Goal: Information Seeking & Learning: Learn about a topic

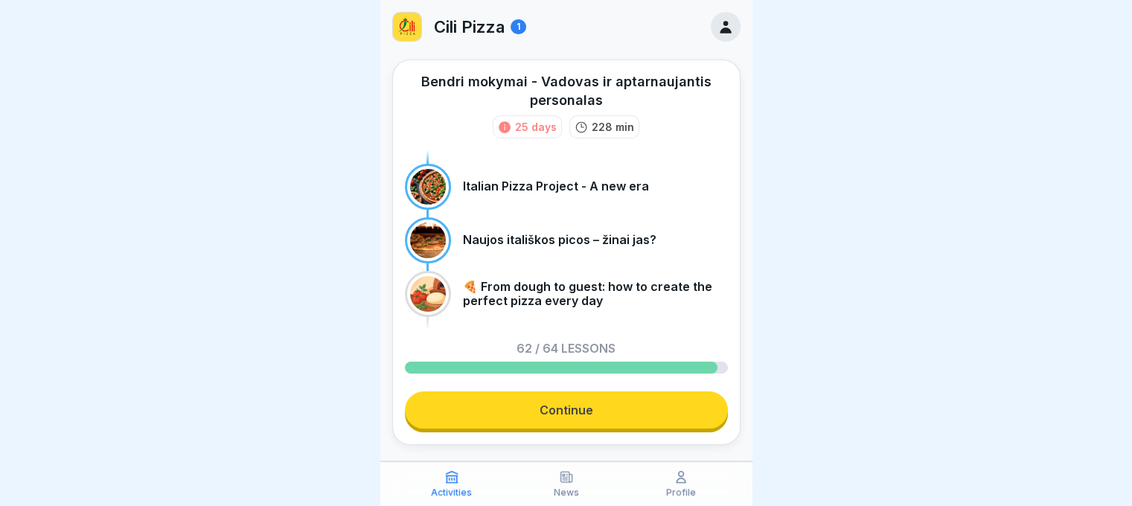
scroll to position [28, 0]
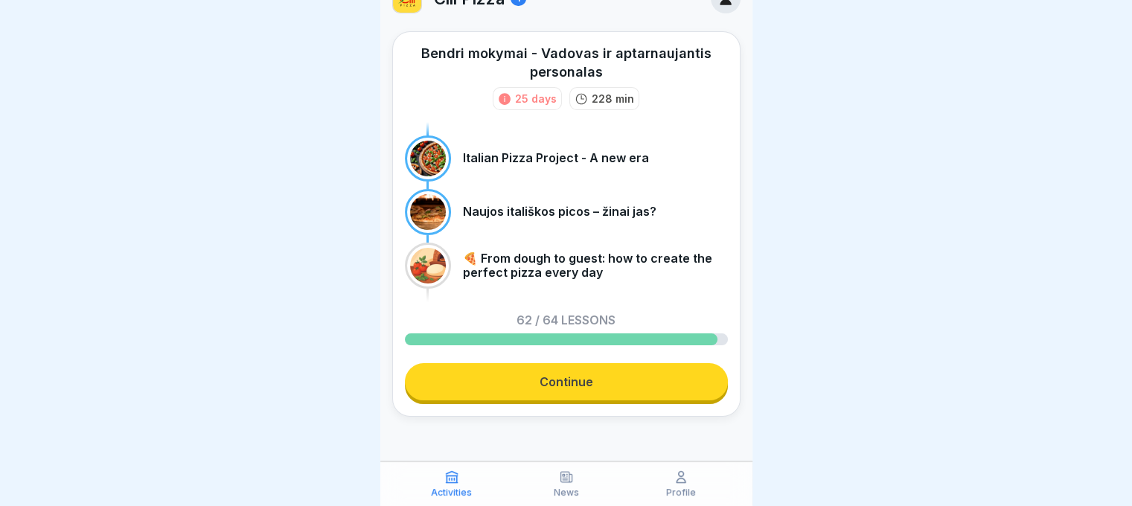
click at [630, 375] on link "Continue" at bounding box center [566, 381] width 323 height 37
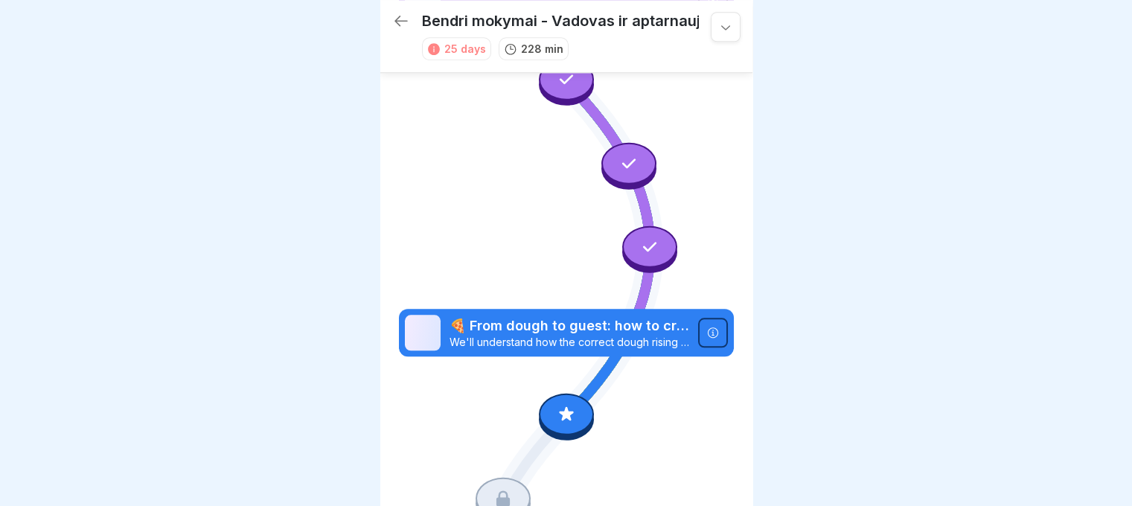
scroll to position [1459, 0]
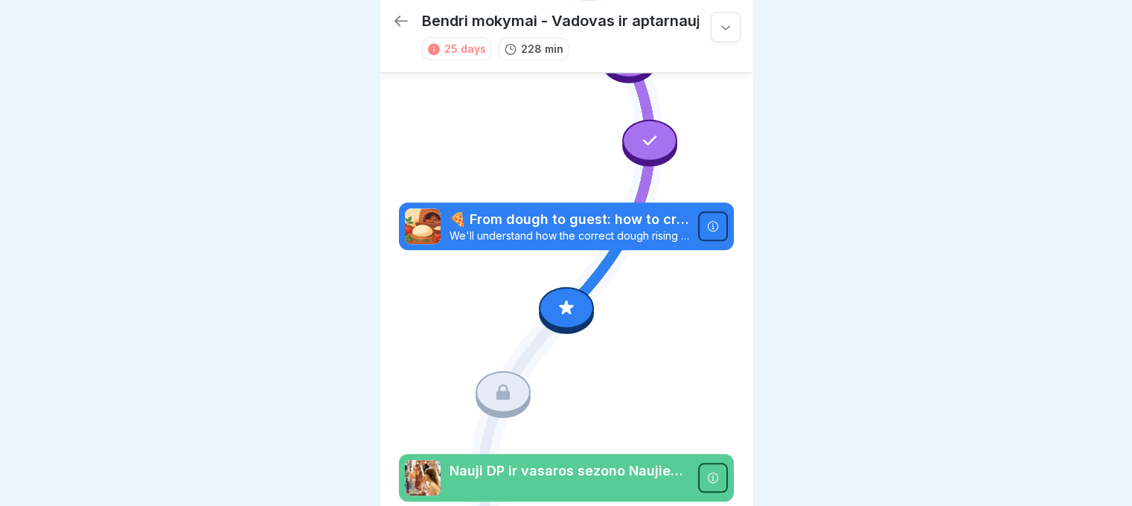
click at [556, 287] on div at bounding box center [566, 308] width 55 height 42
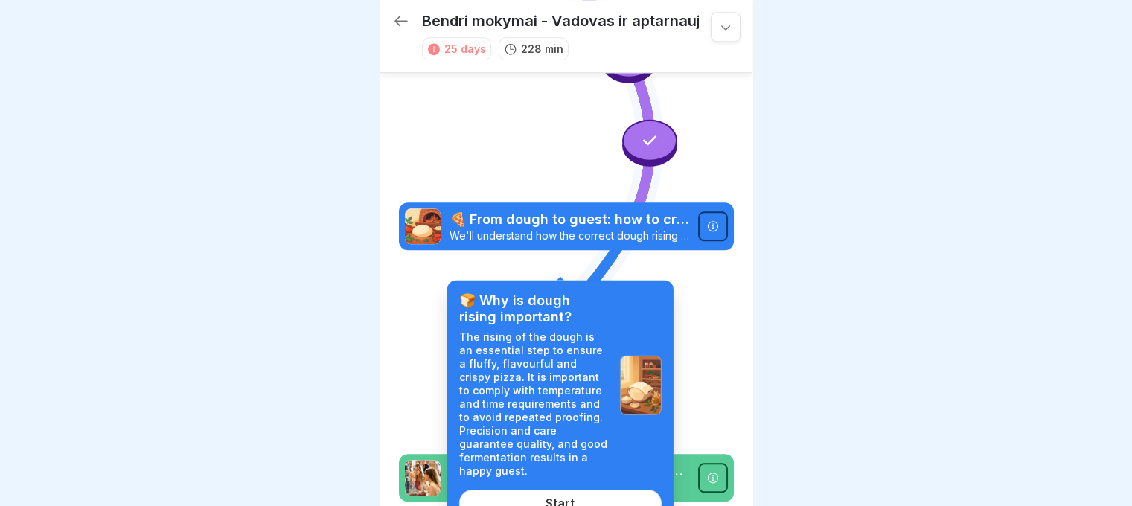
click at [551, 498] on div "Start" at bounding box center [559, 502] width 29 height 13
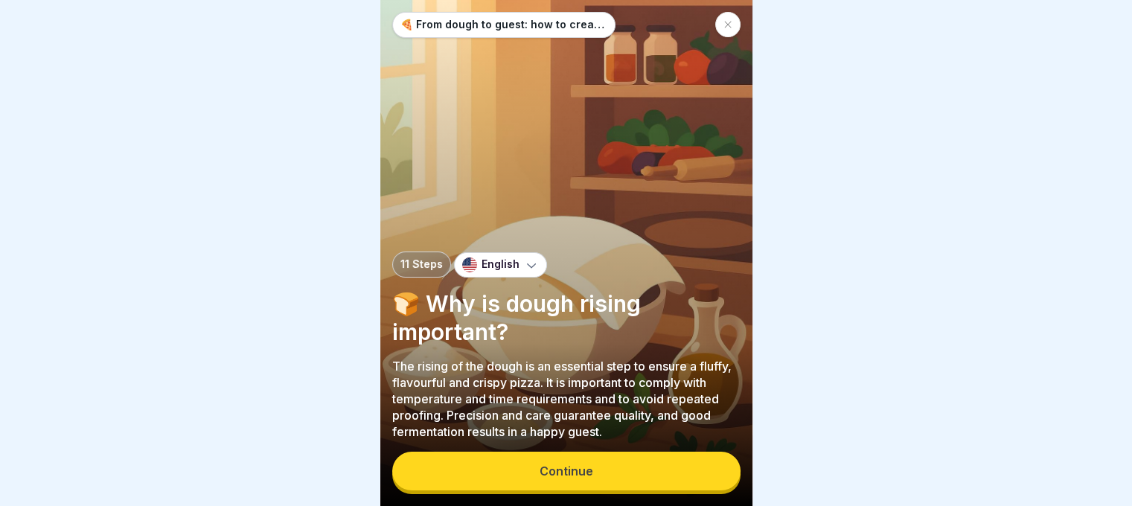
scroll to position [11, 0]
click at [547, 446] on div "🍕 From dough to guest: how to create the perfect pizza every day 11 Steps Engli…" at bounding box center [566, 253] width 372 height 506
click at [550, 463] on button "Continue" at bounding box center [566, 471] width 348 height 39
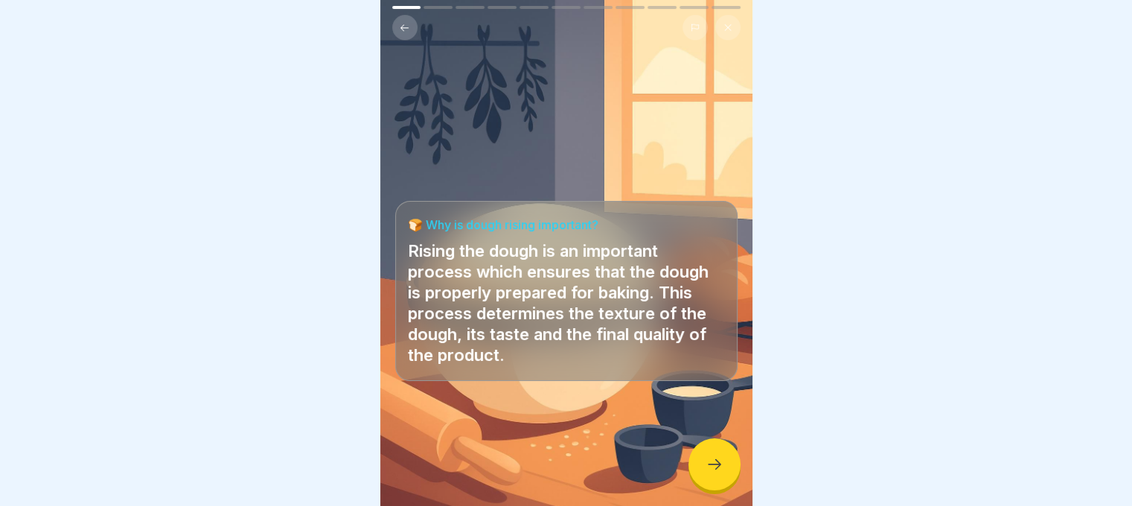
click at [703, 470] on div at bounding box center [714, 464] width 52 height 52
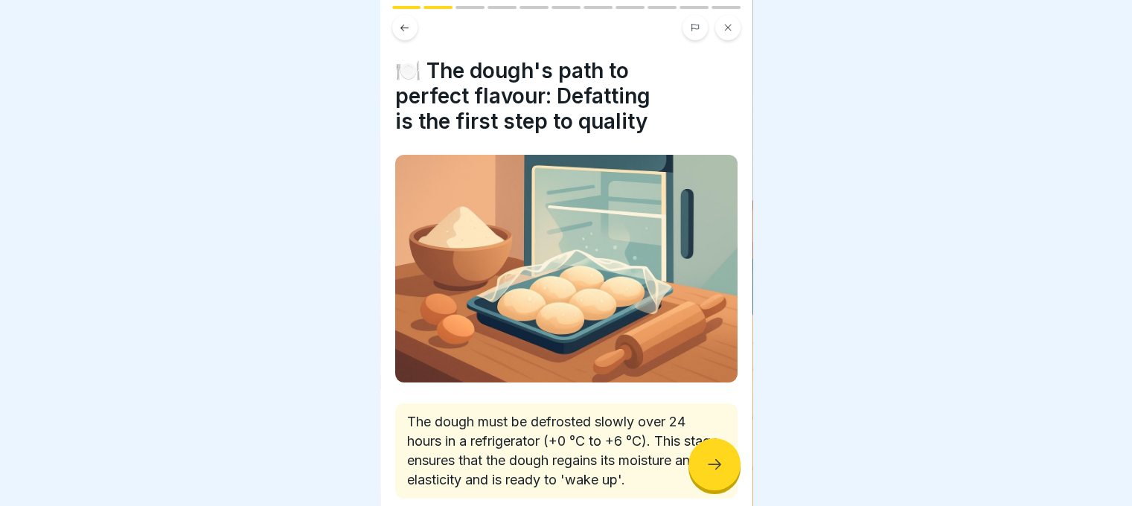
click at [700, 467] on div at bounding box center [714, 464] width 52 height 52
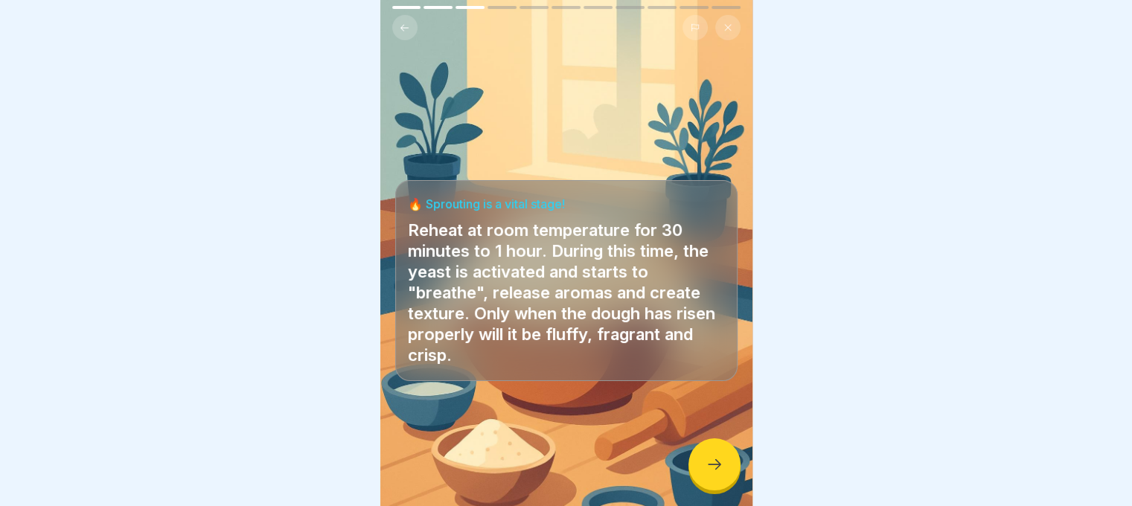
click at [698, 464] on div at bounding box center [714, 464] width 52 height 52
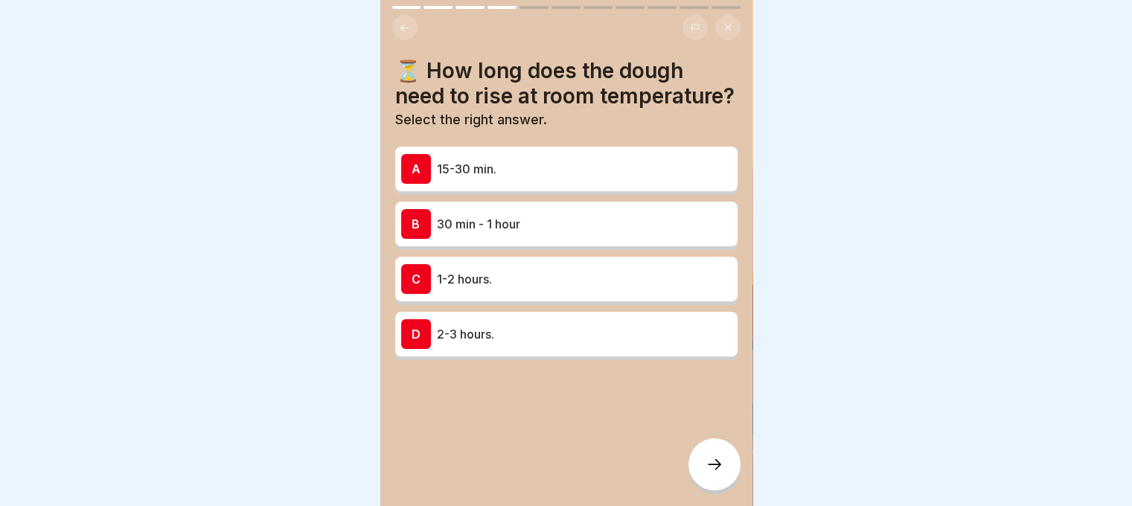
click at [536, 231] on p "30 min - 1 hour" at bounding box center [584, 224] width 295 height 18
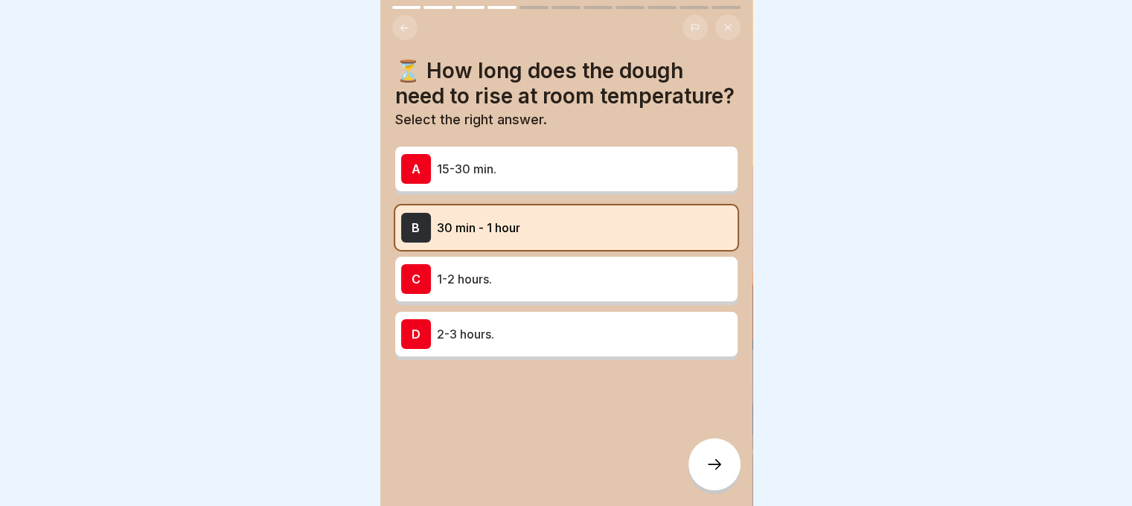
click at [666, 449] on div at bounding box center [566, 404] width 342 height 89
click at [717, 487] on div at bounding box center [714, 464] width 52 height 52
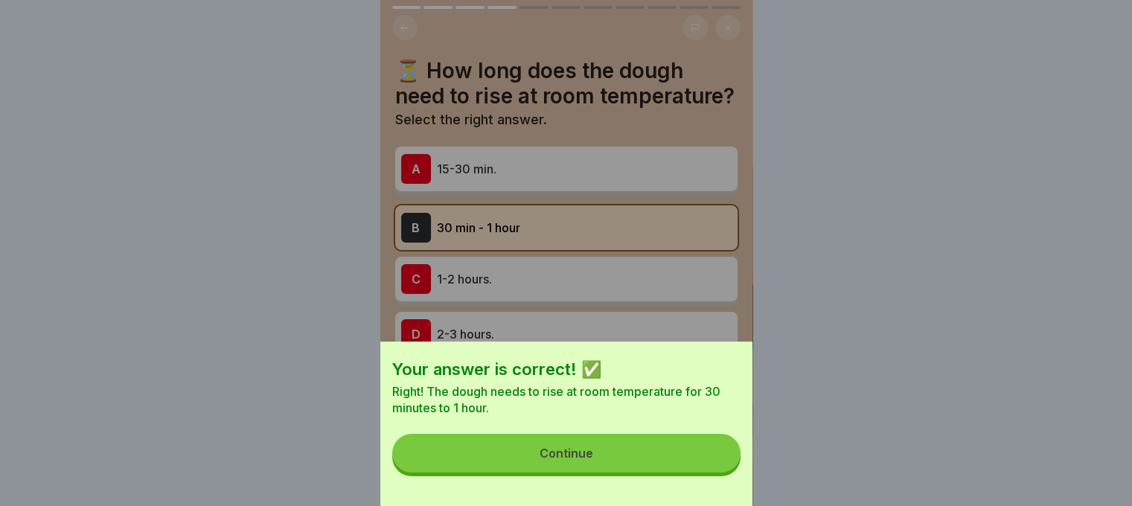
click at [690, 467] on button "Continue" at bounding box center [566, 453] width 348 height 39
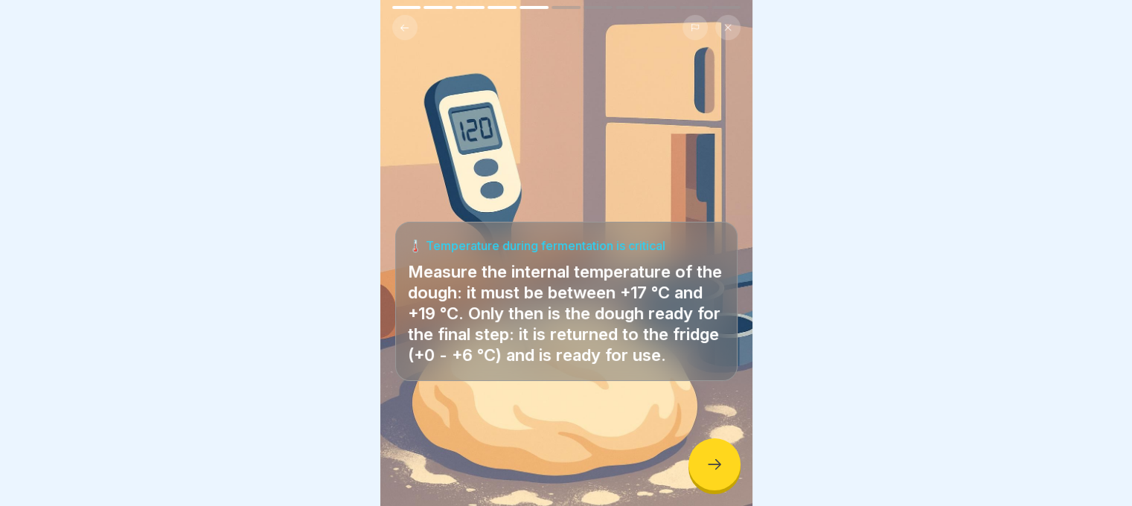
click at [693, 467] on div at bounding box center [714, 464] width 52 height 52
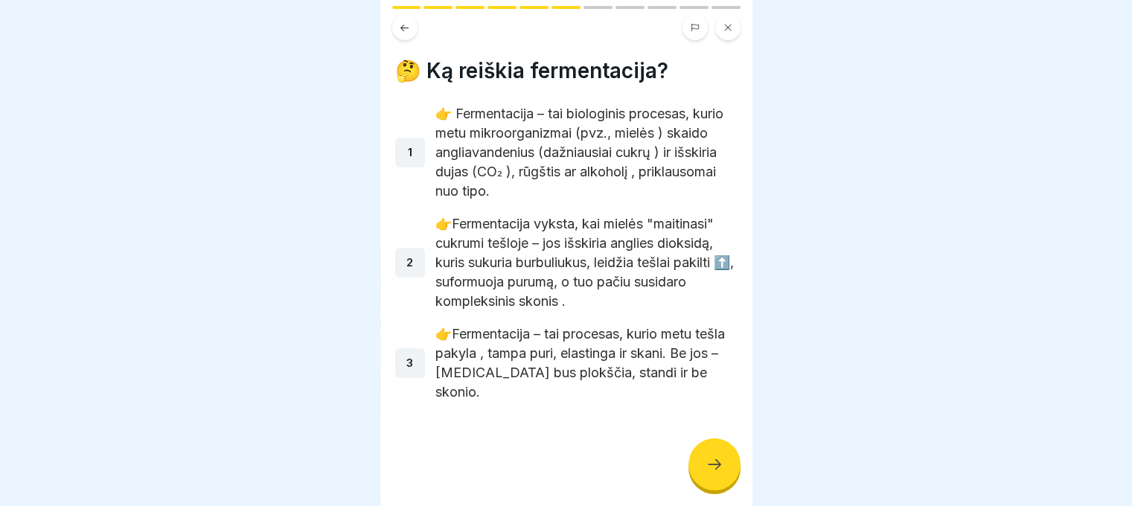
click at [693, 465] on div at bounding box center [714, 464] width 52 height 52
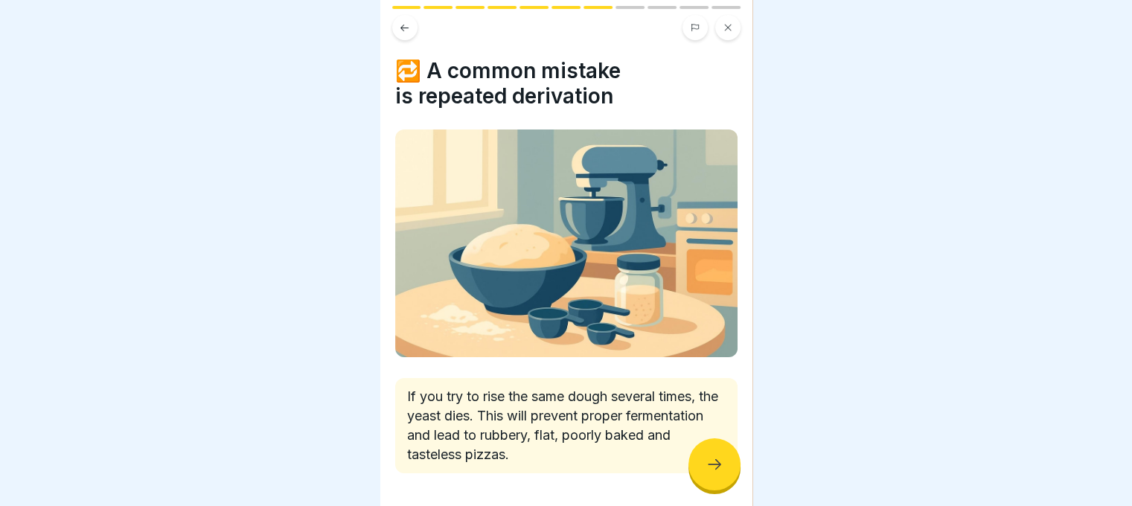
click at [718, 465] on icon at bounding box center [714, 464] width 13 height 10
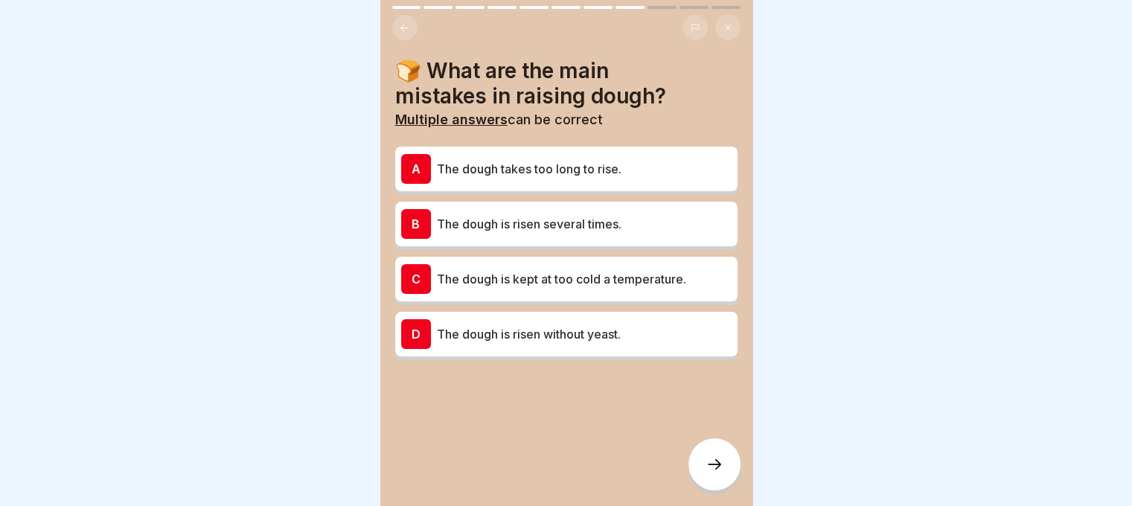
click at [718, 465] on icon at bounding box center [714, 464] width 13 height 10
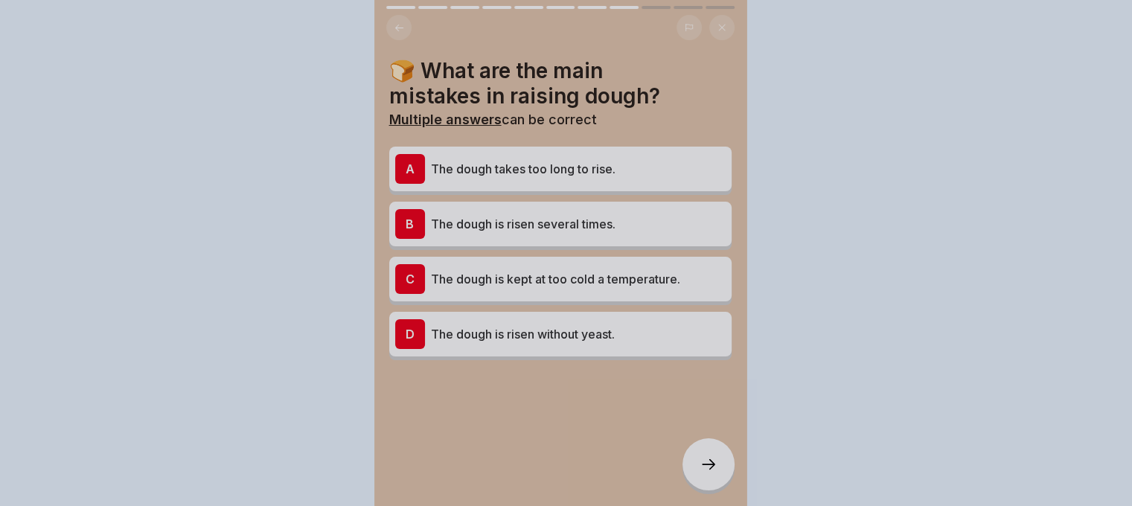
scroll to position [0, 0]
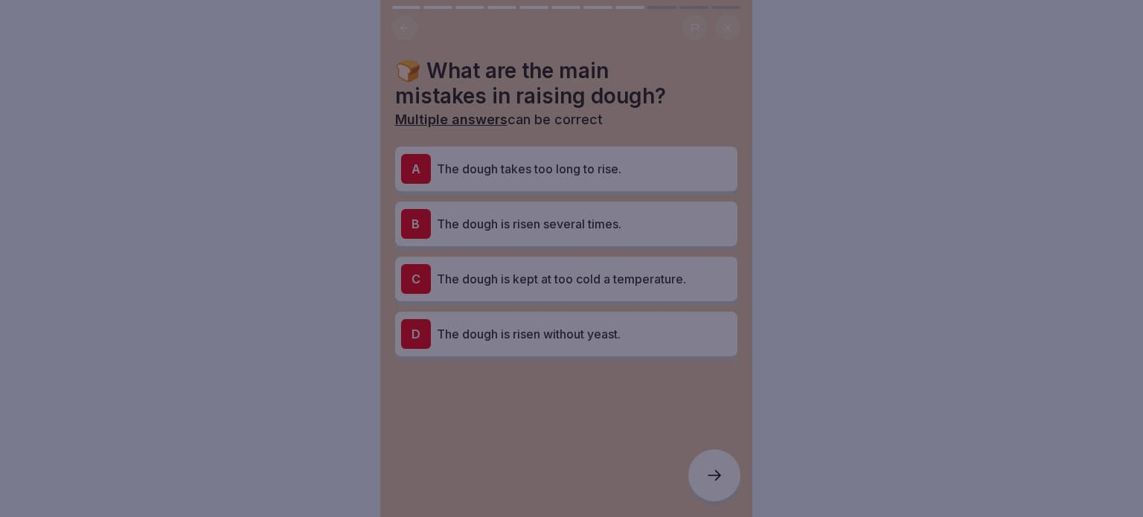
click at [718, 465] on div at bounding box center [571, 258] width 1143 height 517
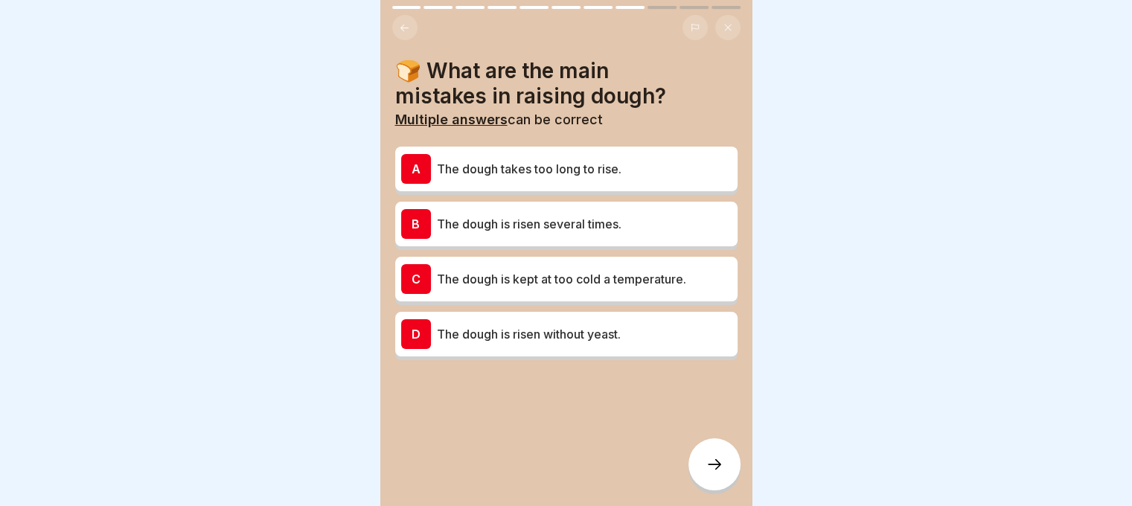
click at [635, 228] on p "The dough is risen several times." at bounding box center [584, 224] width 295 height 18
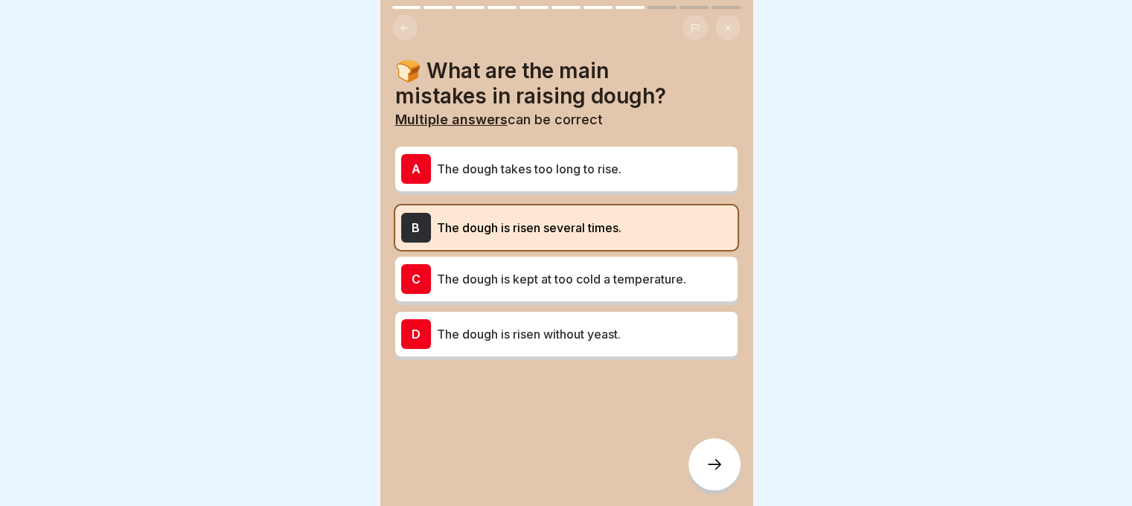
click at [711, 486] on div at bounding box center [714, 464] width 52 height 52
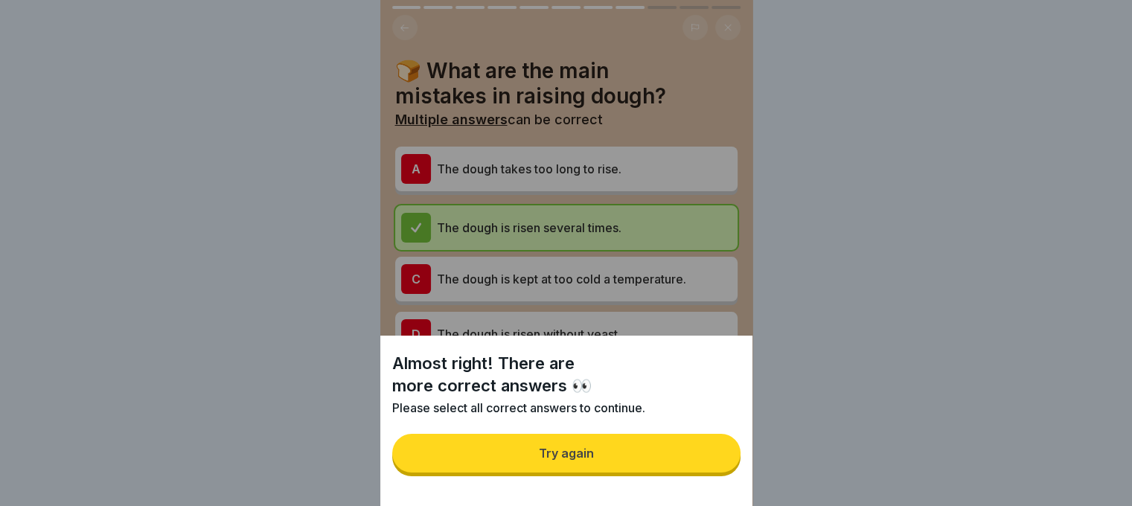
click at [699, 466] on button "Try again" at bounding box center [566, 453] width 348 height 39
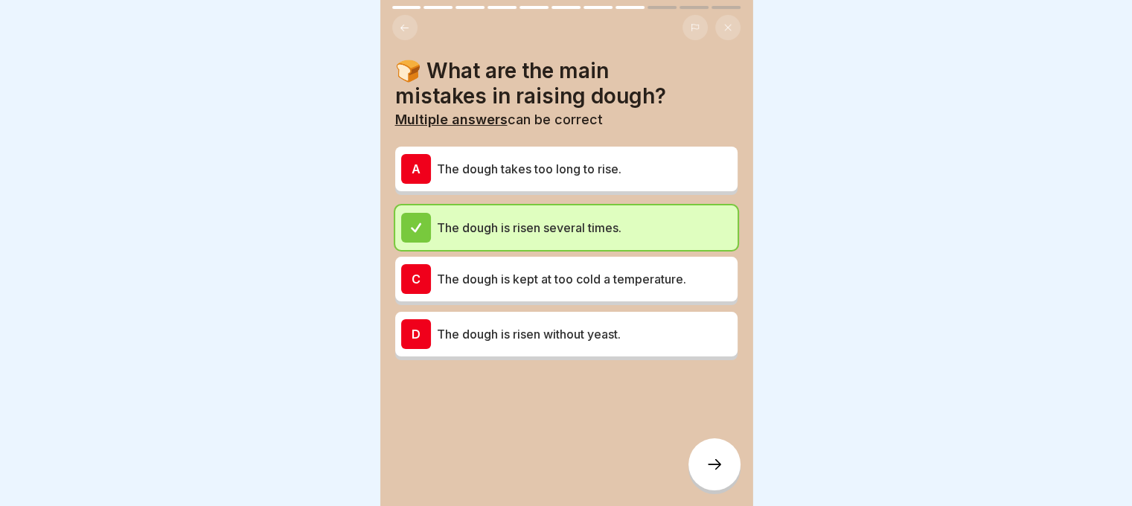
click at [634, 166] on p "The dough takes too long to rise." at bounding box center [584, 169] width 295 height 18
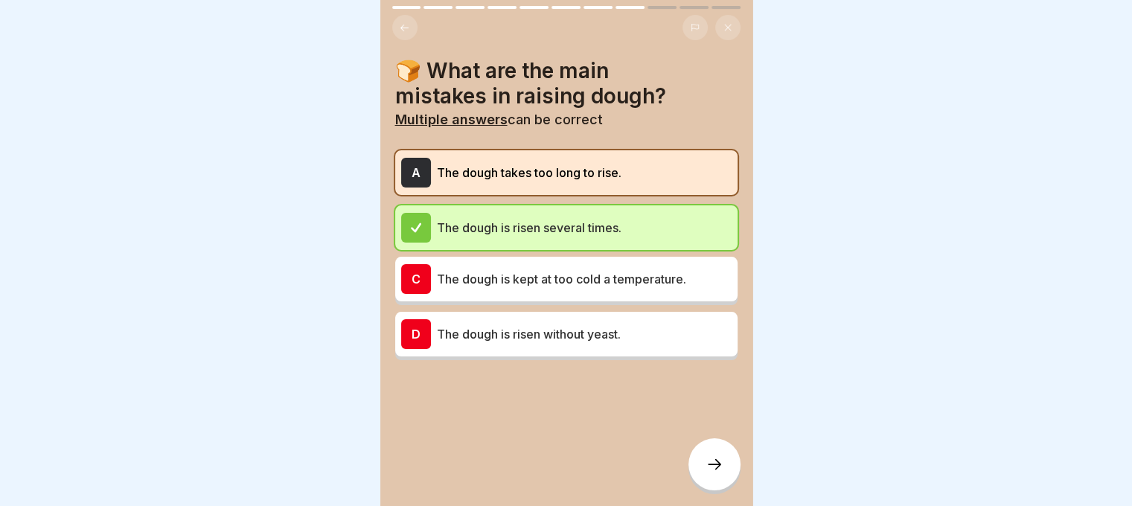
click at [703, 464] on div at bounding box center [714, 464] width 52 height 52
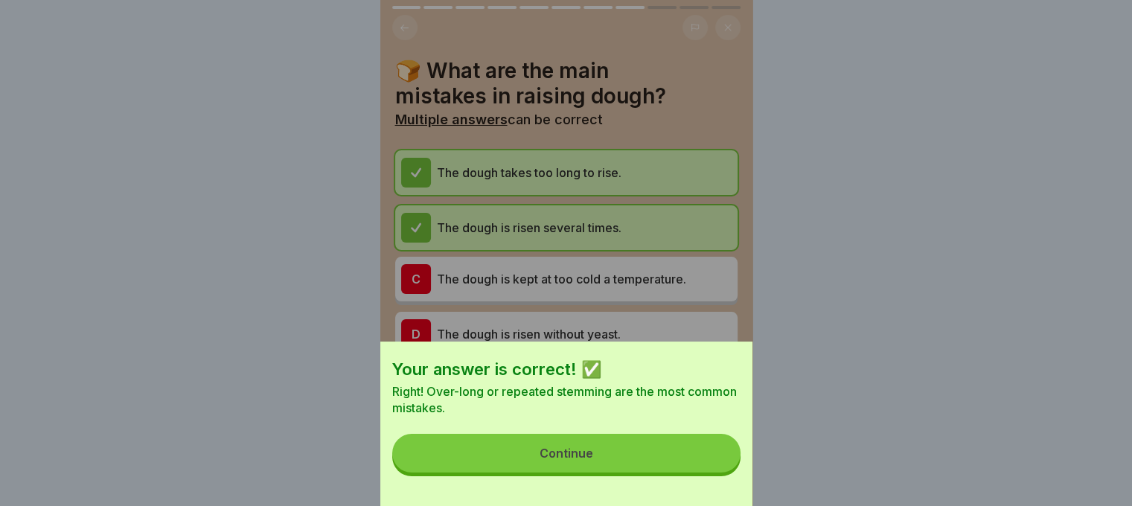
click at [616, 458] on button "Continue" at bounding box center [566, 453] width 348 height 39
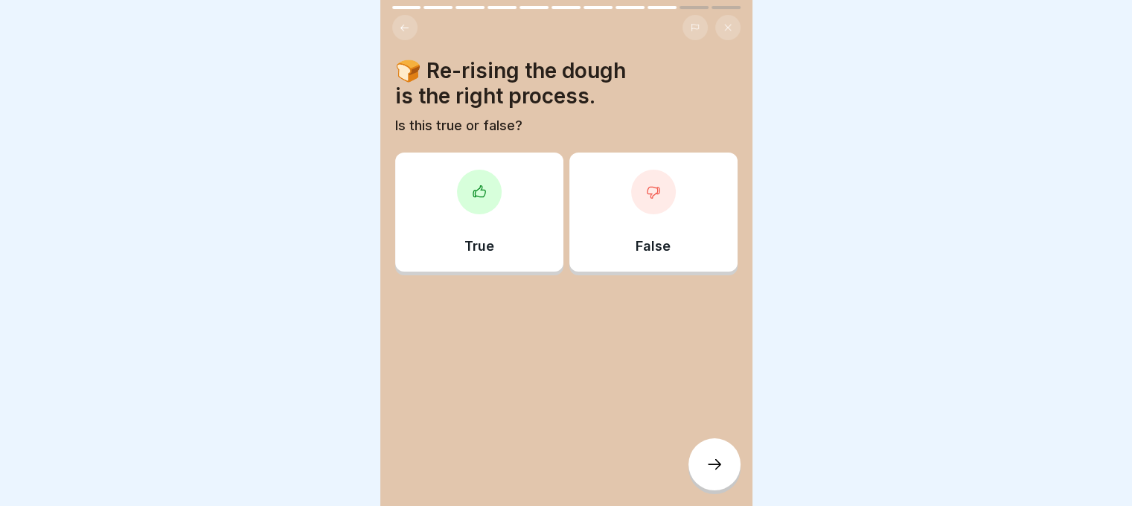
click at [653, 198] on div at bounding box center [653, 192] width 45 height 45
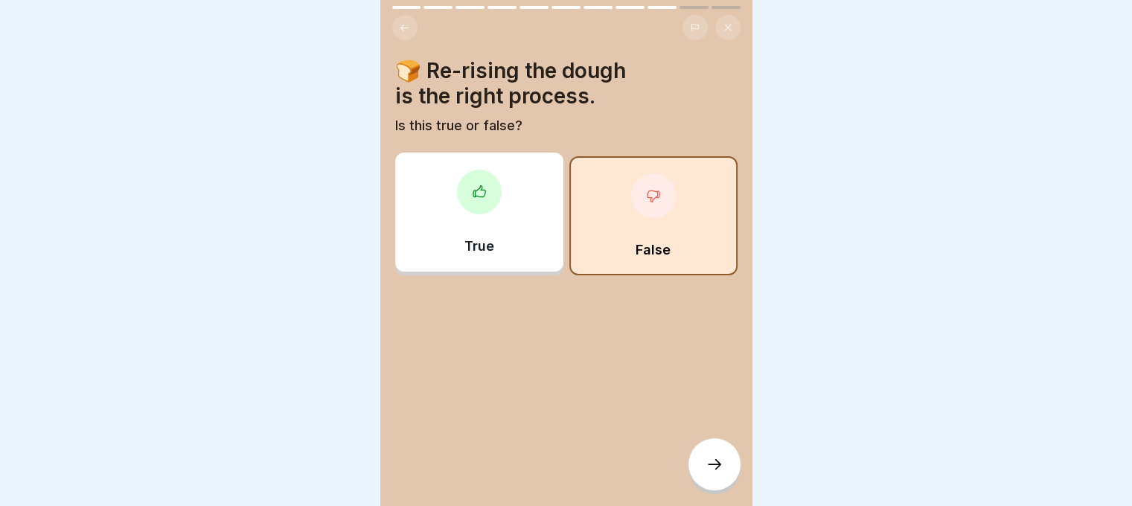
click at [708, 466] on div at bounding box center [714, 464] width 52 height 52
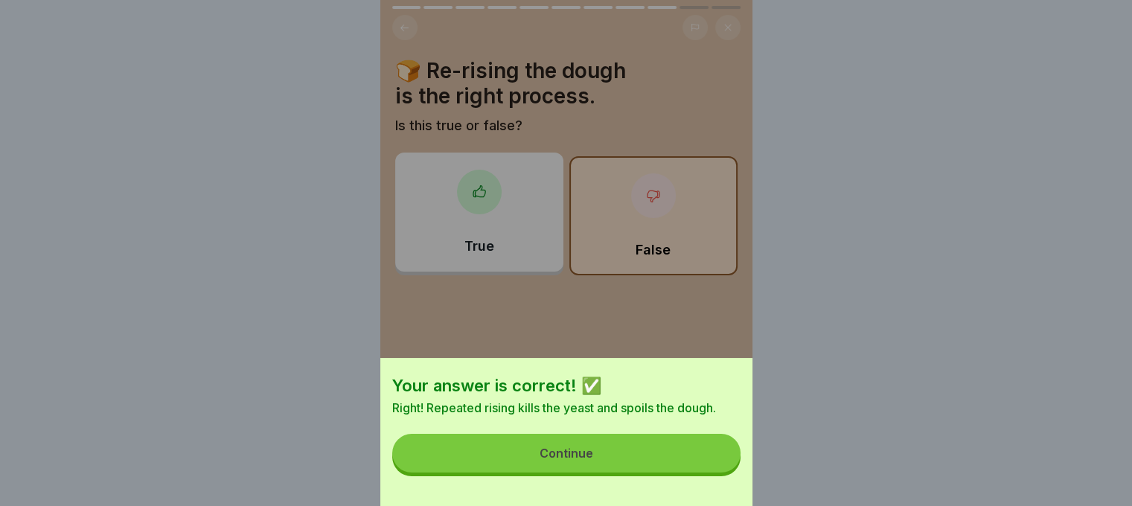
click at [659, 471] on button "Continue" at bounding box center [566, 453] width 348 height 39
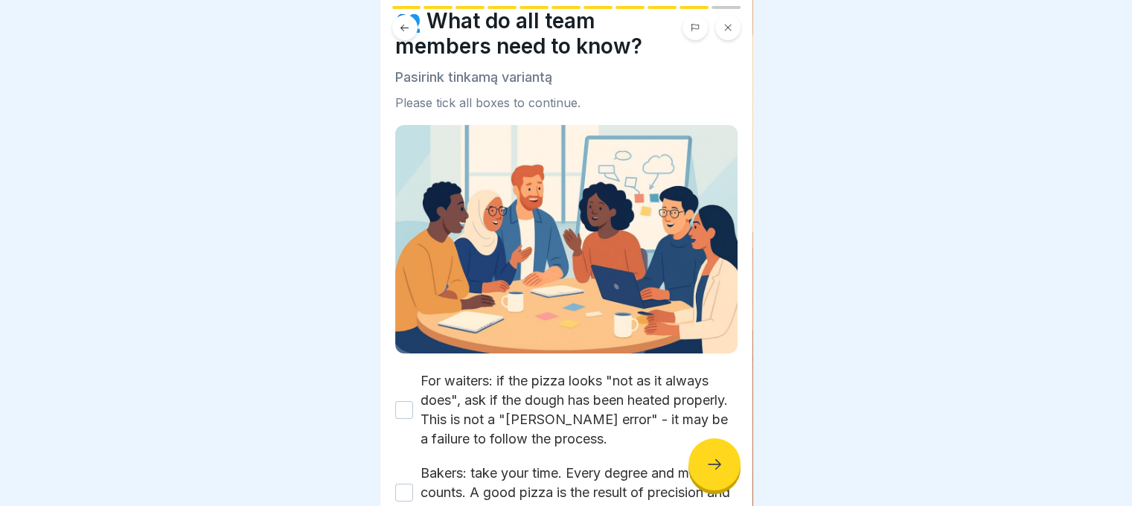
scroll to position [147, 0]
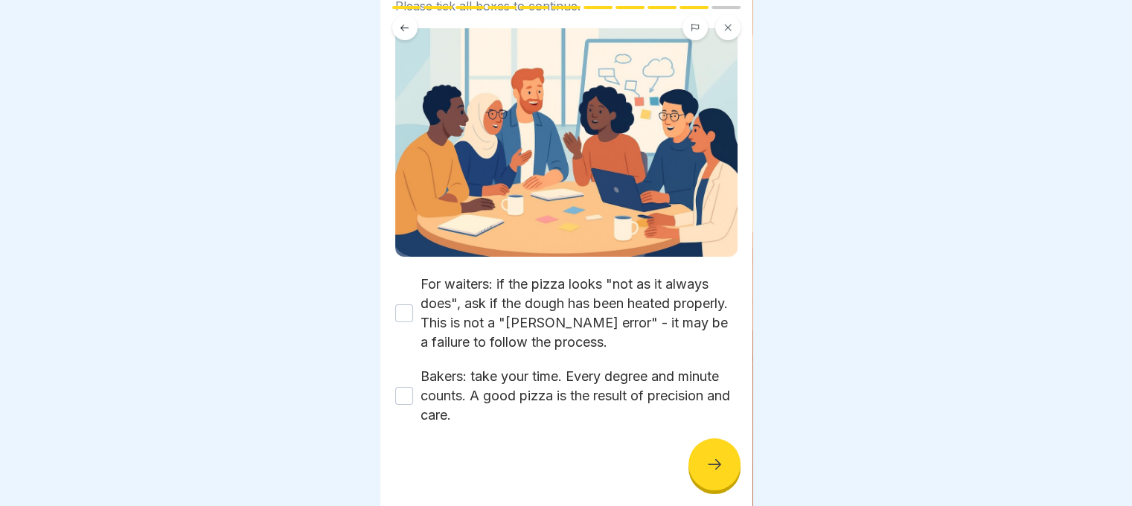
click at [408, 304] on button "For waiters: if the pizza looks "not as it always does", ask if the dough has b…" at bounding box center [404, 313] width 18 height 18
click at [402, 394] on button "Bakers: take your time. Every degree and minute counts. A good pizza is the res…" at bounding box center [404, 396] width 18 height 18
click at [737, 481] on div at bounding box center [714, 464] width 52 height 52
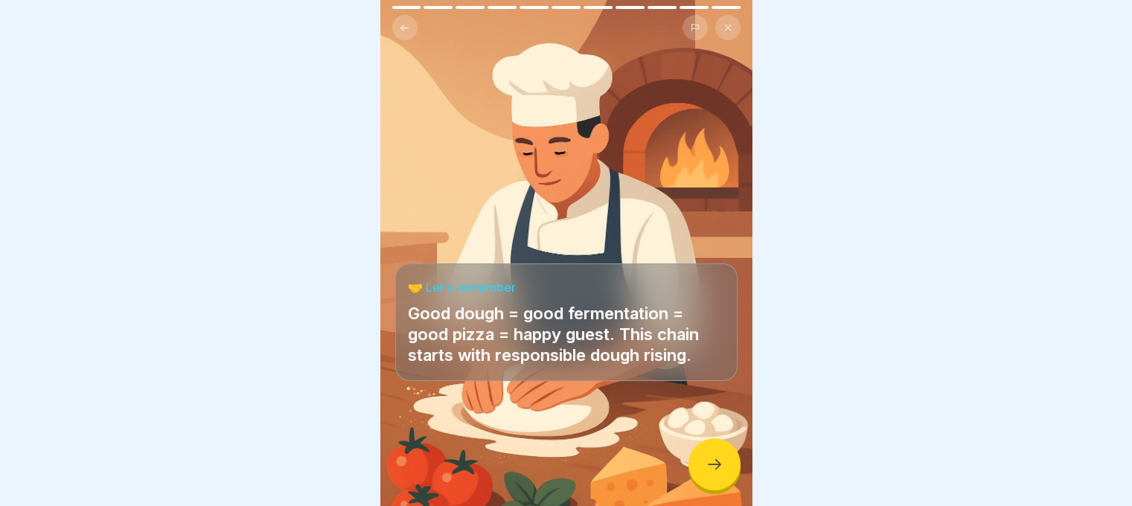
click at [720, 473] on icon at bounding box center [714, 464] width 18 height 18
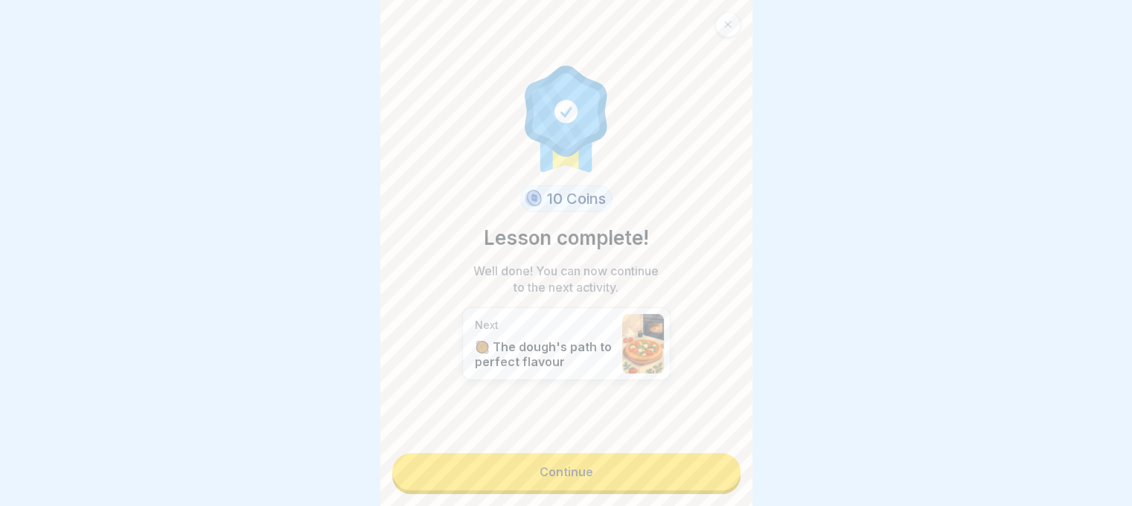
click at [713, 478] on link "Continue" at bounding box center [566, 471] width 348 height 37
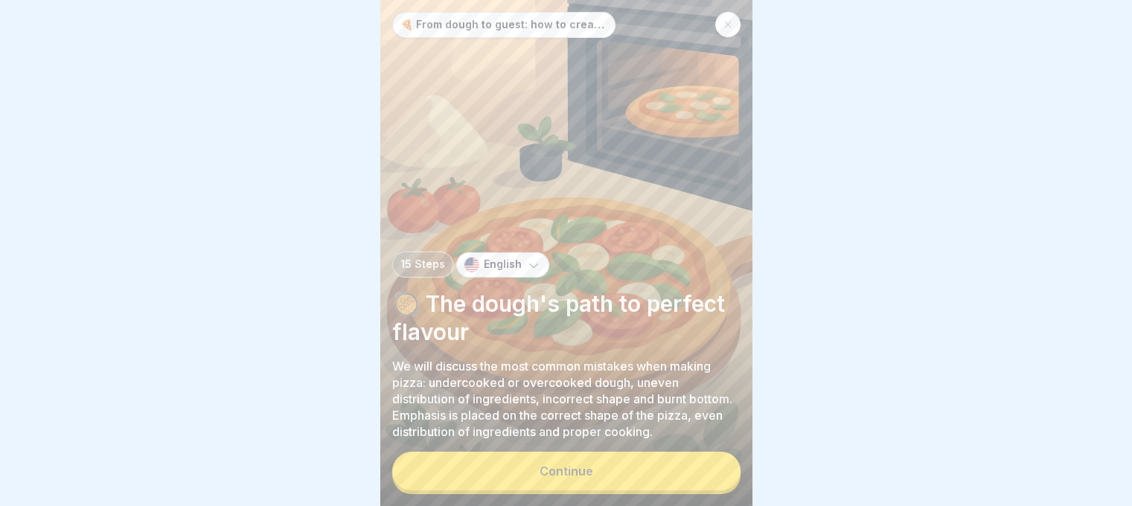
click at [688, 479] on button "Continue" at bounding box center [566, 471] width 348 height 39
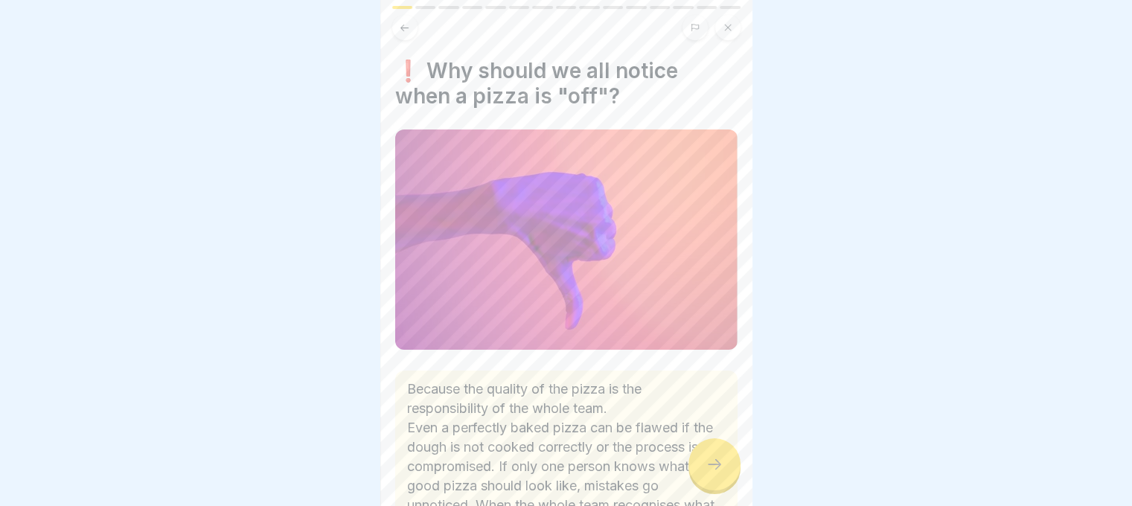
click at [686, 476] on p "Because the quality of the pizza is the responsibility of the whole team. Even …" at bounding box center [566, 475] width 318 height 193
click at [696, 470] on div at bounding box center [714, 464] width 52 height 52
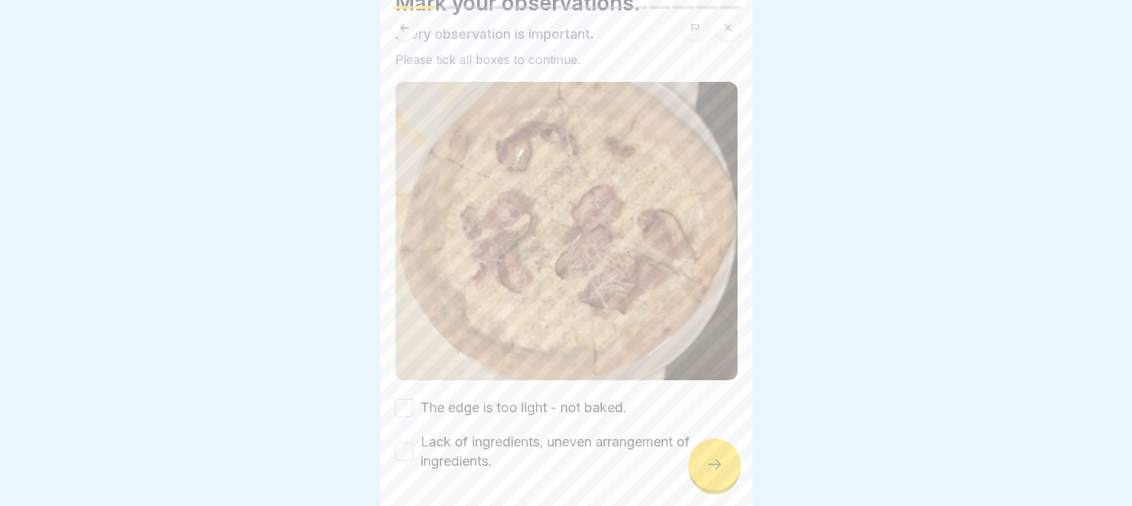
scroll to position [137, 0]
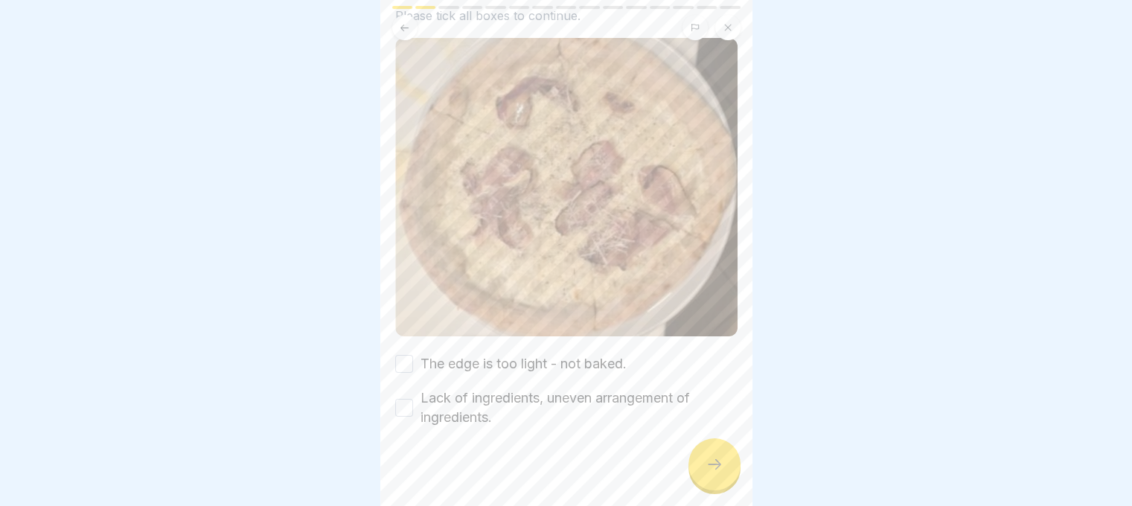
drag, startPoint x: 408, startPoint y: 354, endPoint x: 400, endPoint y: 392, distance: 38.7
click at [406, 358] on button "The edge is too light - not baked." at bounding box center [404, 364] width 18 height 18
click at [400, 399] on button "Lack of ingredients, uneven arrangement of ingredients." at bounding box center [404, 408] width 18 height 18
click at [701, 467] on div at bounding box center [714, 464] width 52 height 52
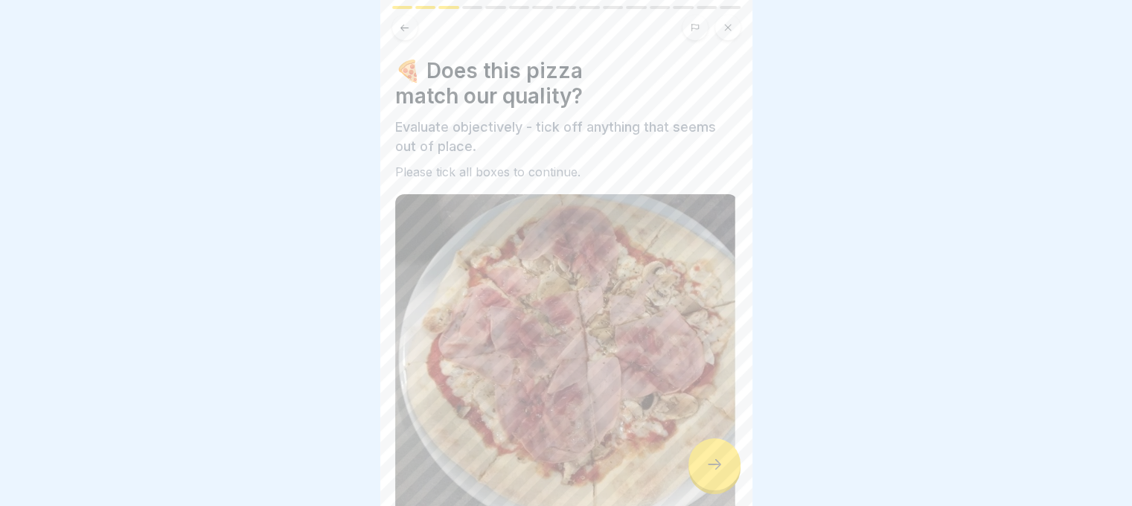
click at [714, 464] on div at bounding box center [714, 464] width 52 height 52
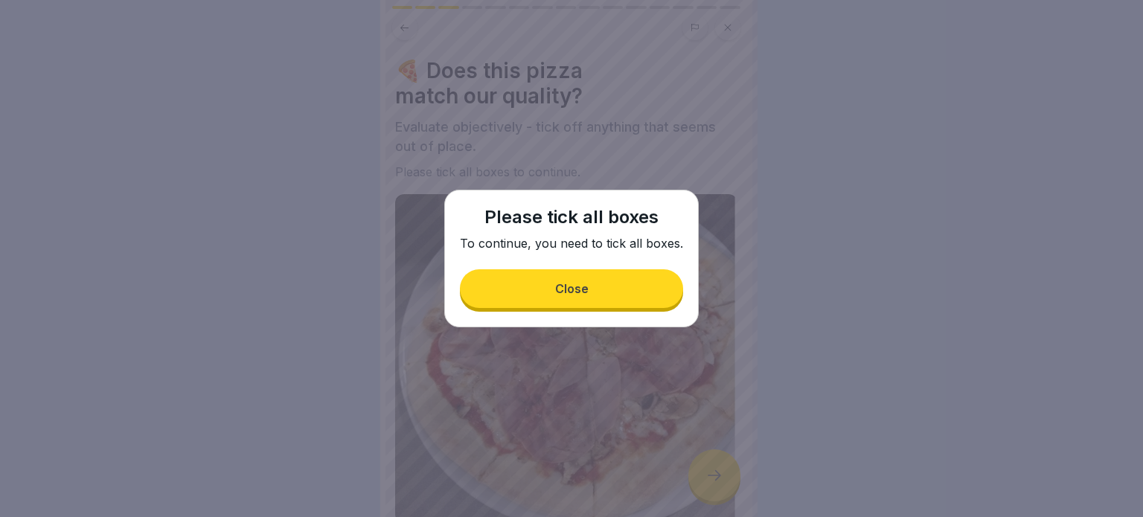
click at [595, 276] on button "Close" at bounding box center [571, 288] width 223 height 39
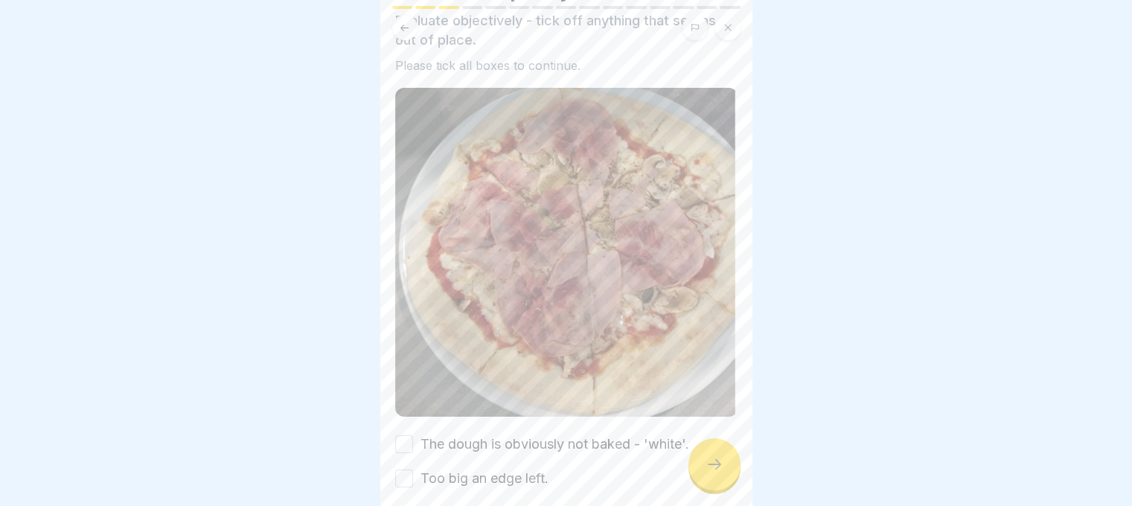
scroll to position [167, 0]
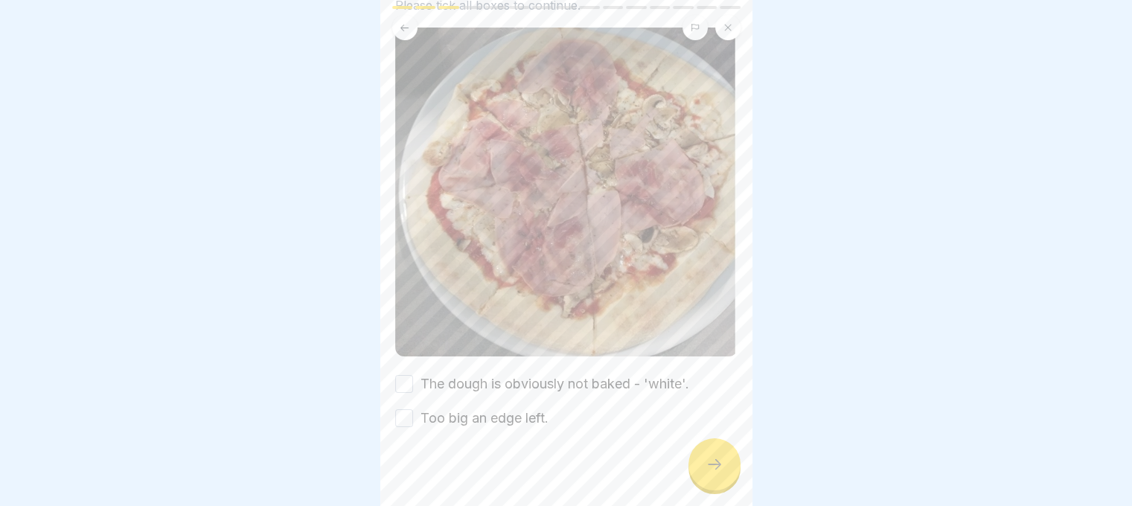
click at [409, 375] on button "The dough is obviously not baked - 'white'." at bounding box center [404, 384] width 18 height 18
click at [405, 413] on div "🍕 Does this pizza match our quality? Evaluate objectively - tick off anything t…" at bounding box center [566, 253] width 372 height 506
click at [406, 413] on button "Too big an edge left." at bounding box center [404, 418] width 18 height 18
click at [711, 473] on icon at bounding box center [714, 464] width 18 height 18
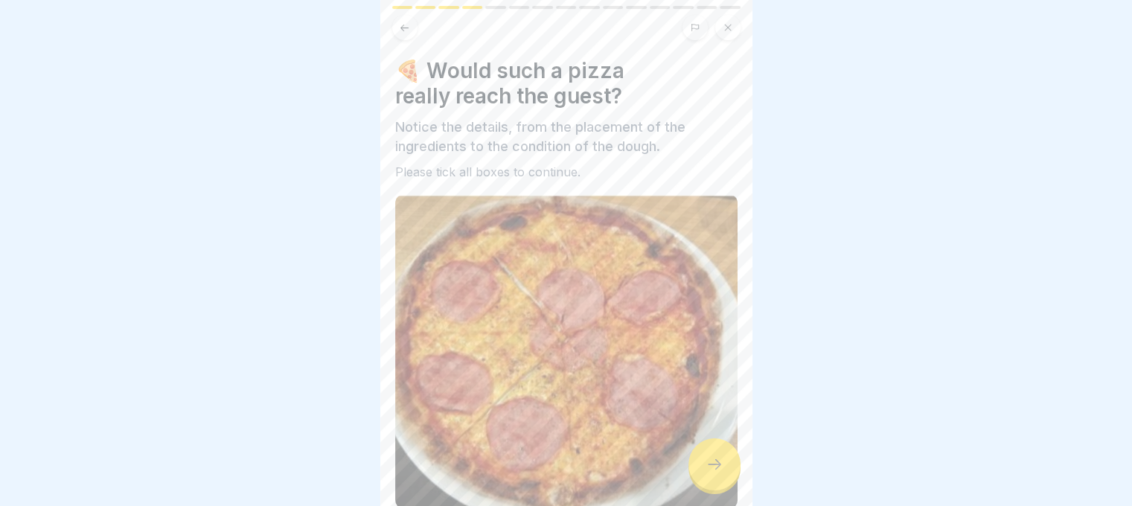
click at [711, 473] on icon at bounding box center [714, 464] width 18 height 18
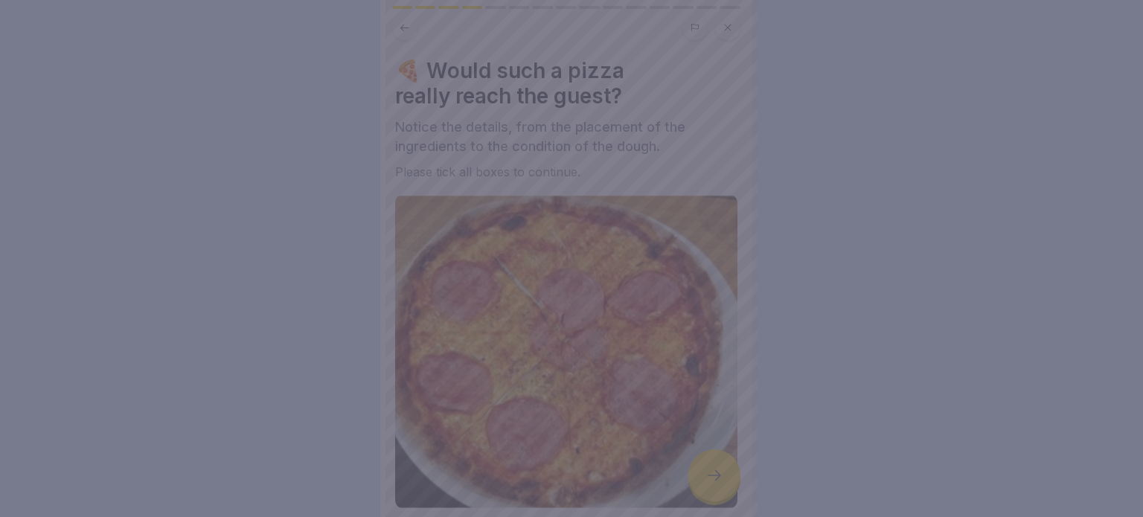
click at [712, 470] on div at bounding box center [571, 258] width 1143 height 517
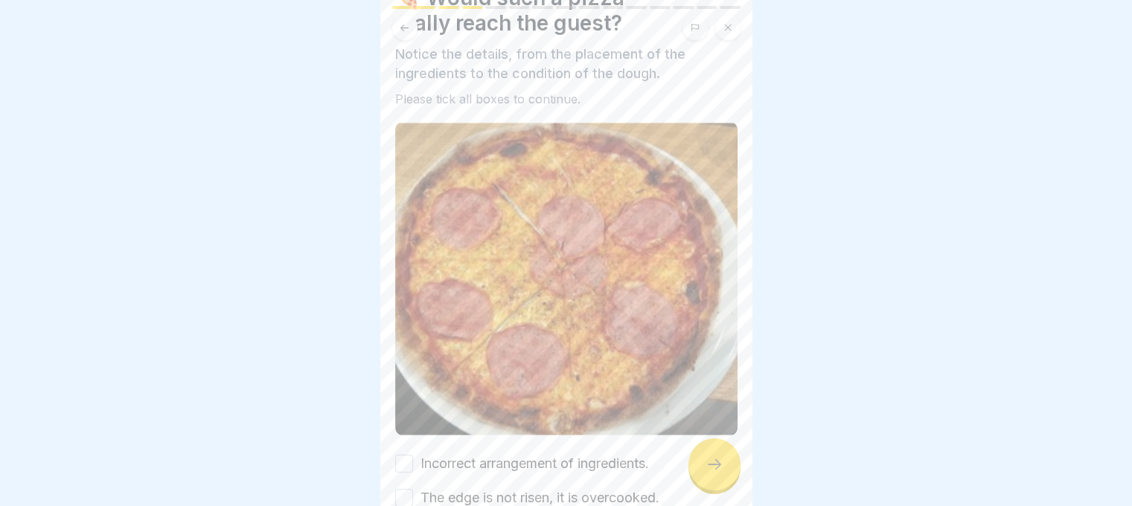
scroll to position [153, 0]
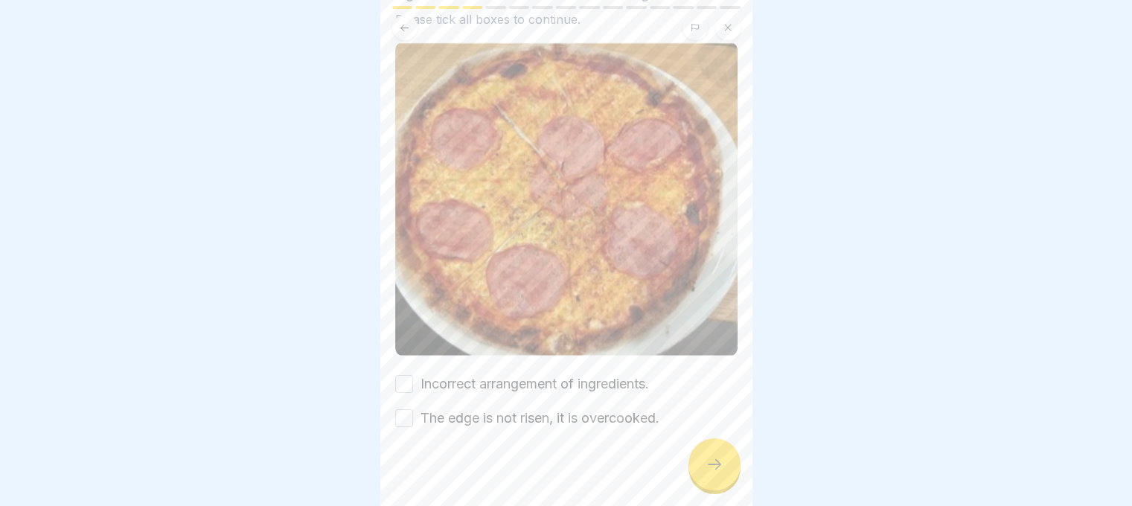
click at [396, 375] on button "Incorrect arrangement of ingredients." at bounding box center [404, 384] width 18 height 18
click at [402, 414] on button "The edge is not risen, it is overcooked." at bounding box center [404, 418] width 18 height 18
click at [705, 473] on icon at bounding box center [714, 464] width 18 height 18
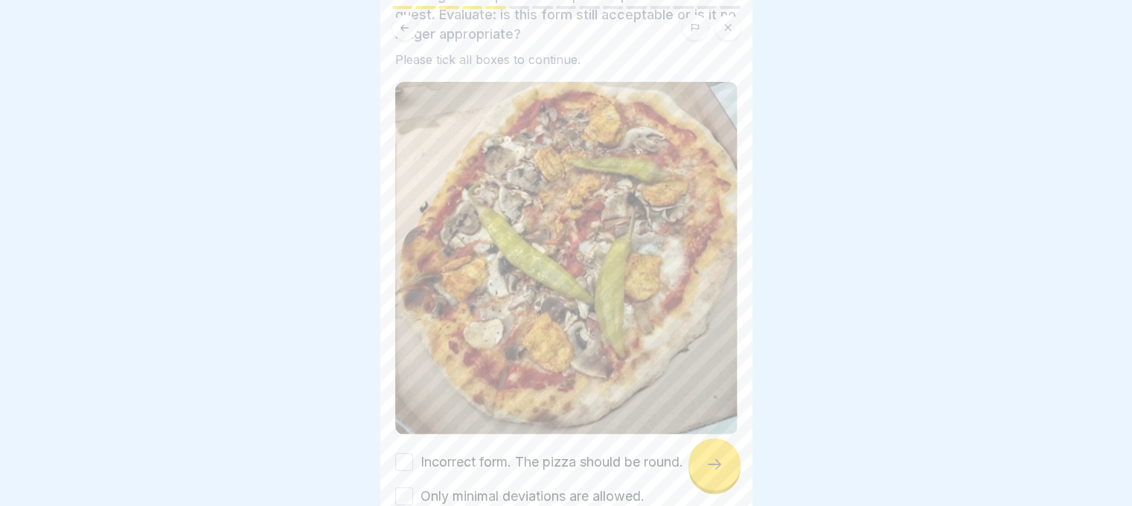
scroll to position [209, 0]
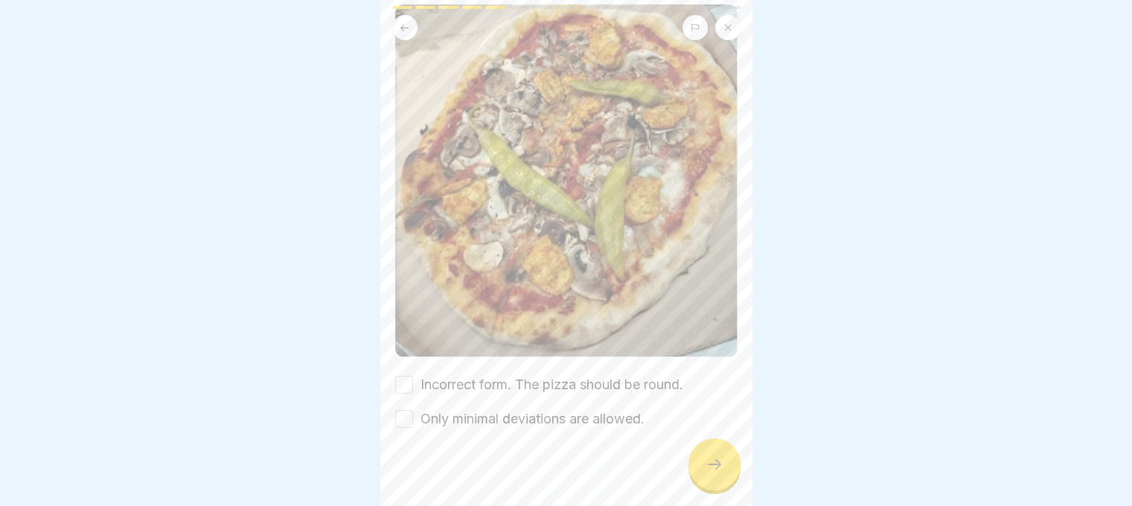
click at [404, 376] on button "Incorrect form. The pizza should be round." at bounding box center [404, 385] width 18 height 18
click at [407, 410] on button "Only minimal deviations are allowed." at bounding box center [404, 419] width 18 height 18
click at [714, 455] on div at bounding box center [714, 464] width 52 height 52
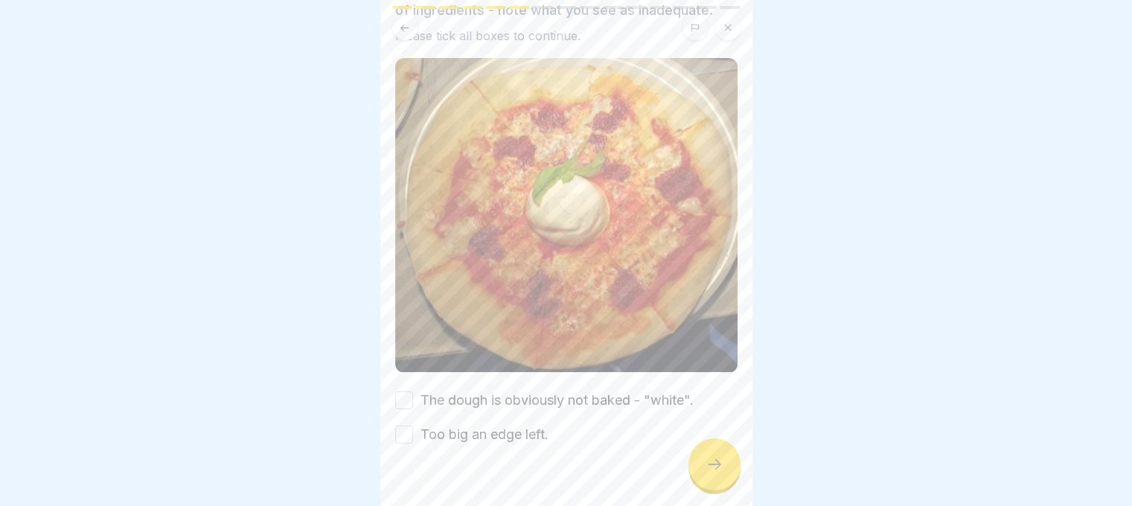
scroll to position [153, 0]
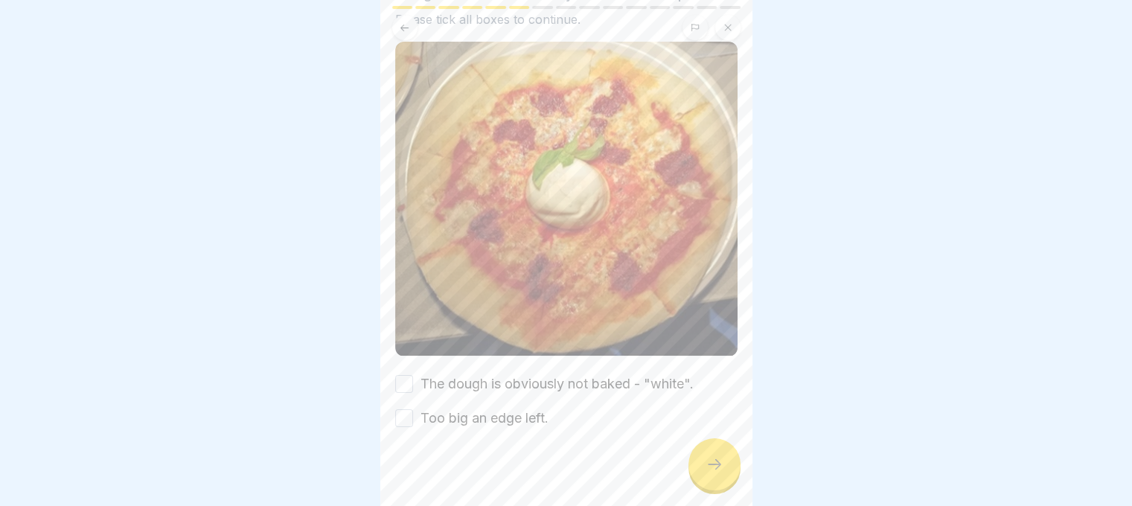
click at [403, 375] on button "The dough is obviously not baked - "white"." at bounding box center [404, 384] width 18 height 18
click at [406, 408] on div "Too big an edge left." at bounding box center [471, 417] width 153 height 19
click at [402, 409] on button "Too big an edge left." at bounding box center [404, 418] width 18 height 18
click at [720, 465] on icon at bounding box center [714, 464] width 18 height 18
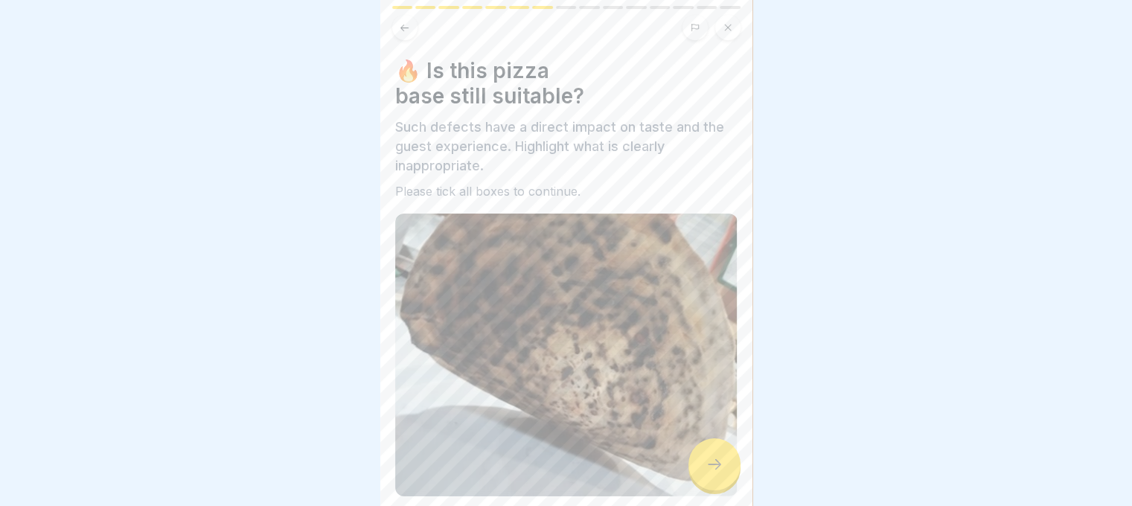
click at [717, 458] on icon at bounding box center [714, 464] width 18 height 18
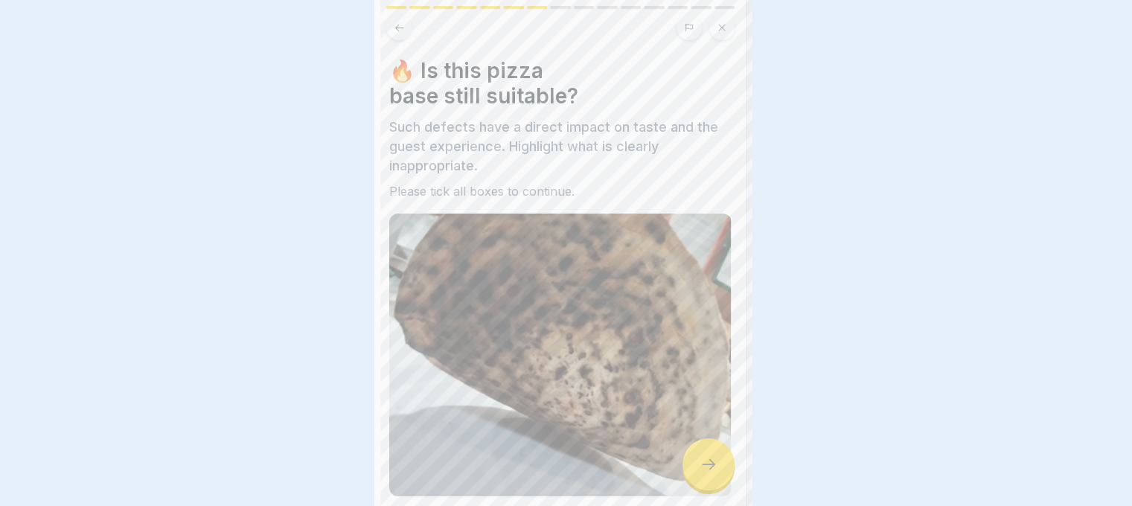
scroll to position [0, 0]
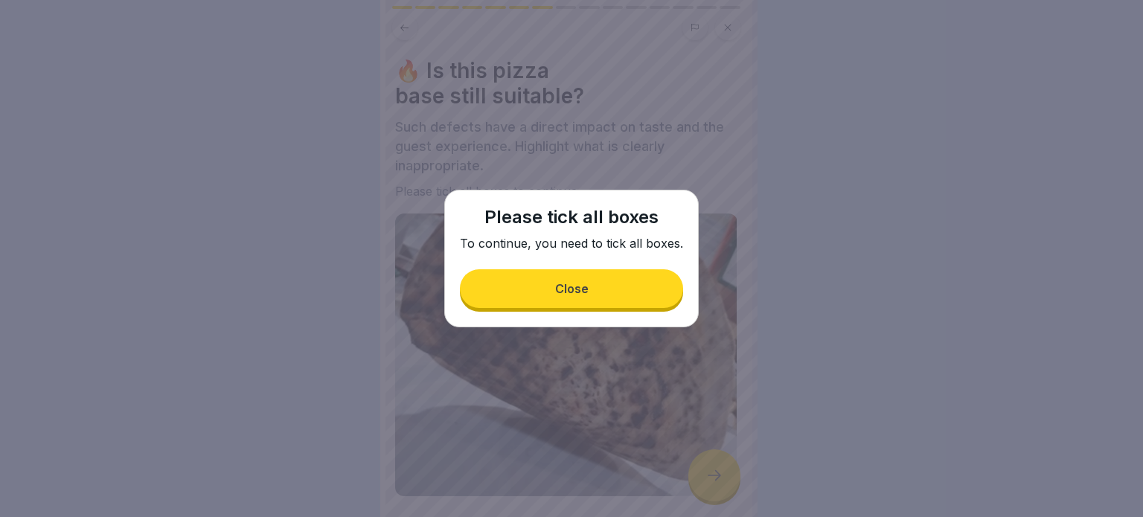
click at [533, 291] on button "Close" at bounding box center [571, 288] width 223 height 39
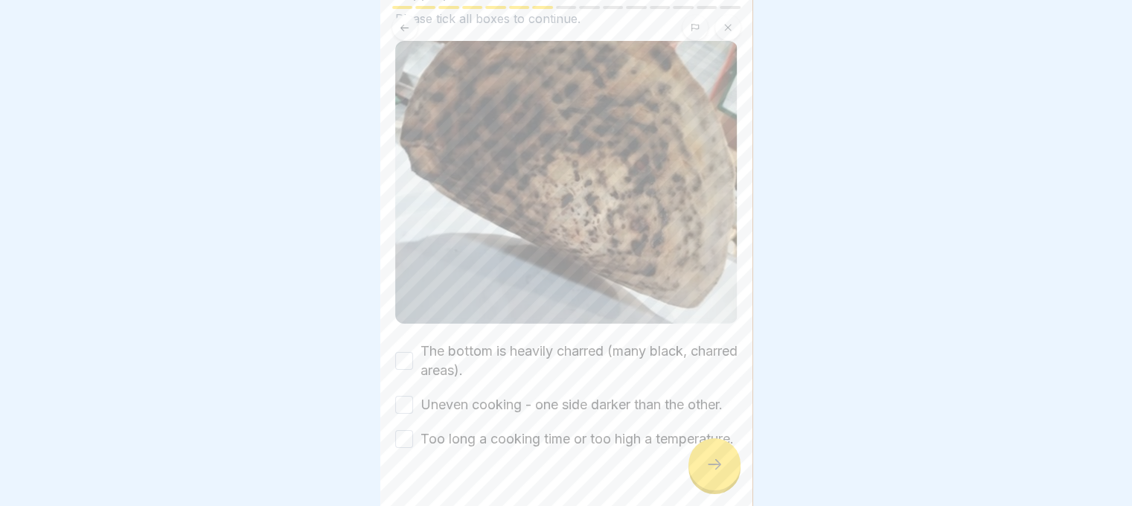
scroll to position [234, 0]
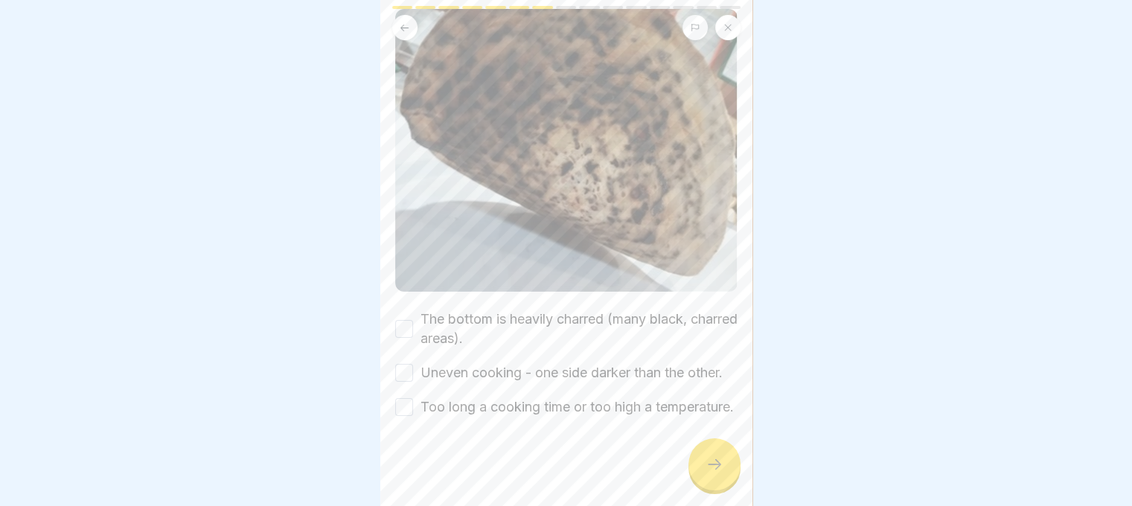
click at [402, 320] on button "The bottom is heavily charred (many black, charred areas)." at bounding box center [404, 329] width 18 height 18
click at [404, 364] on button "Uneven cooking - one side darker than the other." at bounding box center [404, 373] width 18 height 18
click at [399, 404] on button "Too long a cooking time or too high a temperature." at bounding box center [404, 407] width 18 height 18
click at [710, 473] on icon at bounding box center [714, 464] width 18 height 18
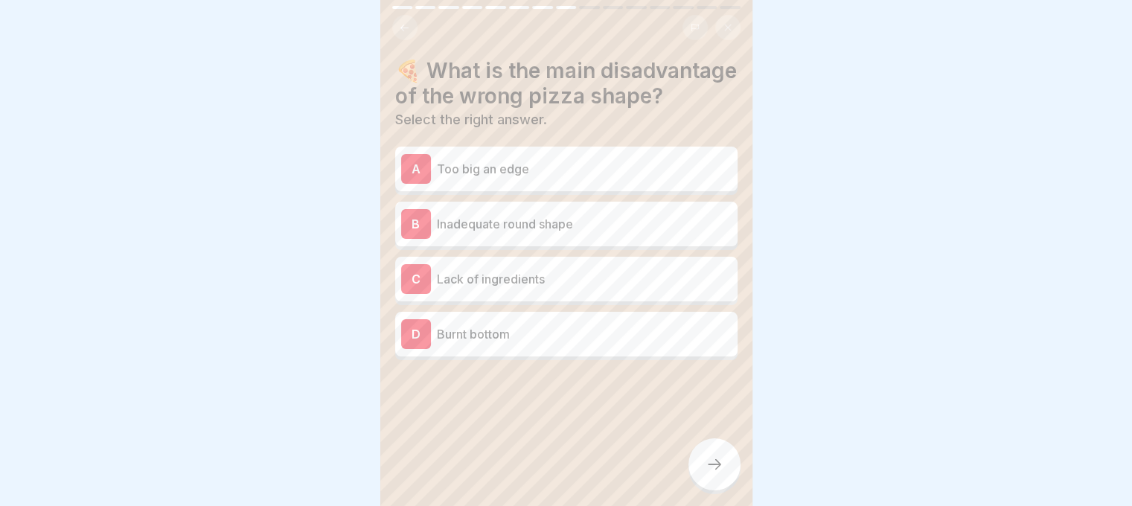
click at [464, 239] on div "B Inadequate round shape" at bounding box center [566, 224] width 330 height 30
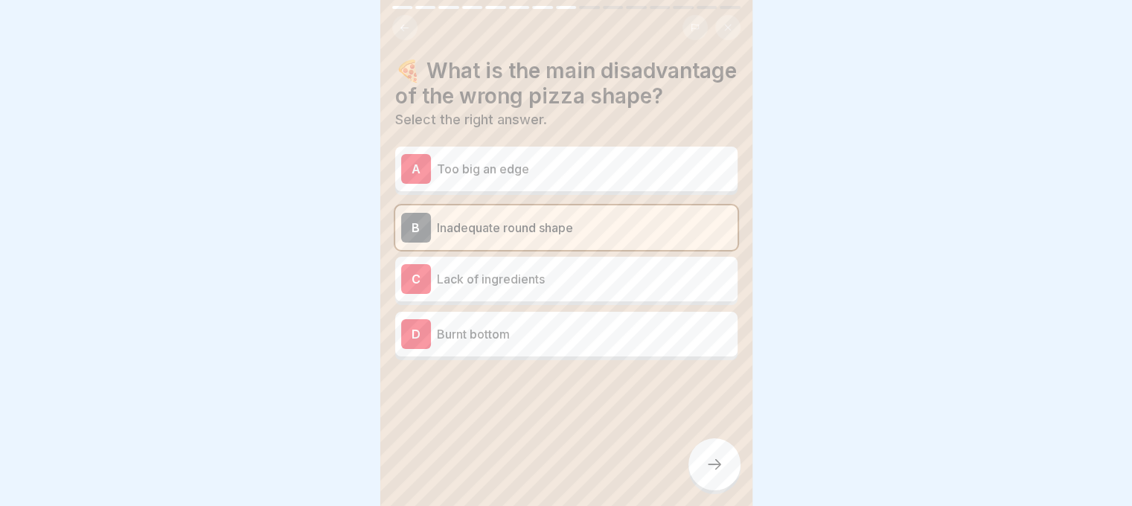
click at [709, 473] on icon at bounding box center [714, 464] width 18 height 18
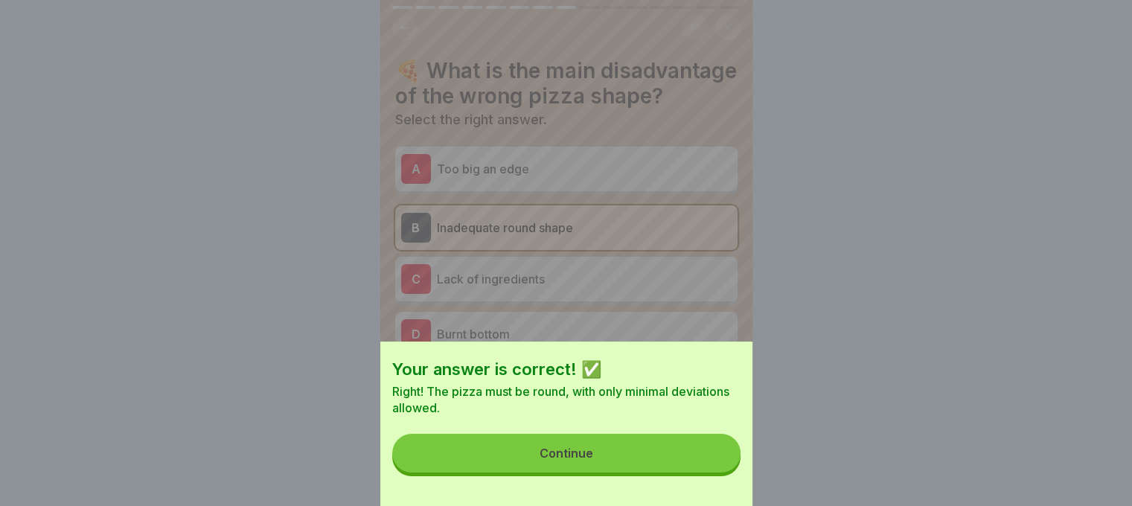
drag, startPoint x: 672, startPoint y: 478, endPoint x: 667, endPoint y: 470, distance: 10.0
click at [670, 472] on button "Continue" at bounding box center [566, 453] width 348 height 39
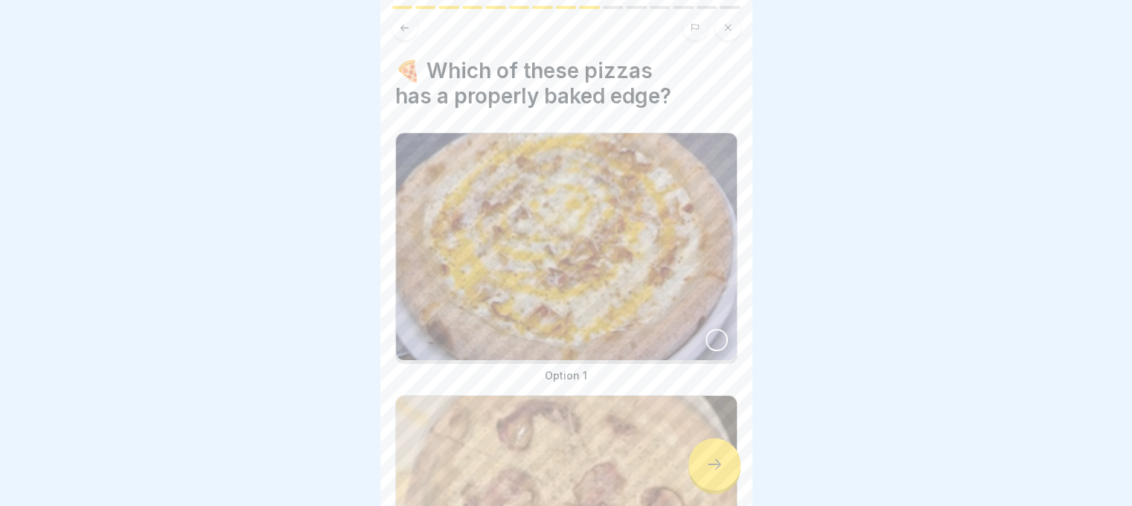
click at [705, 332] on div at bounding box center [716, 340] width 22 height 22
click at [706, 473] on icon at bounding box center [714, 464] width 18 height 18
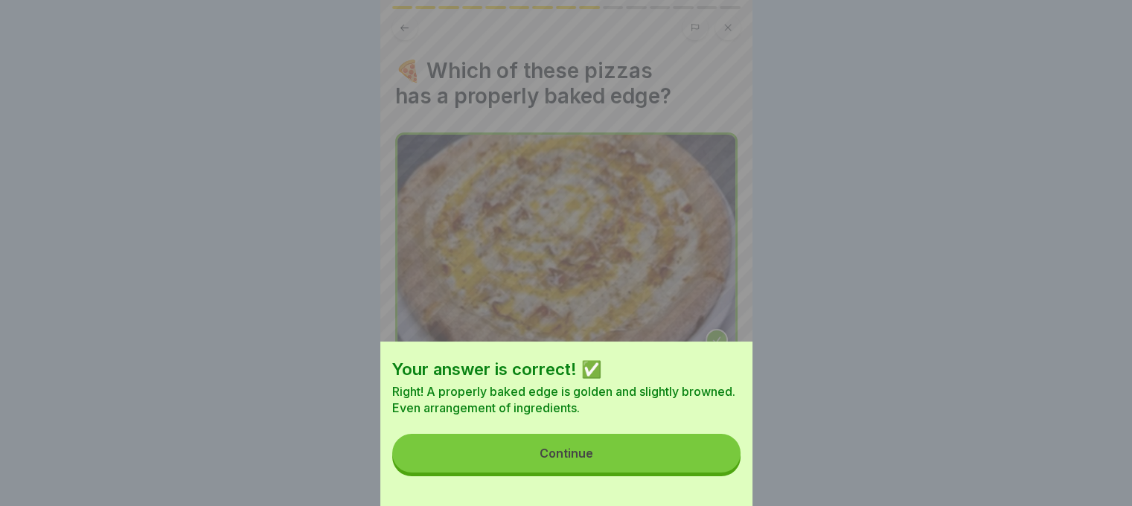
click at [690, 464] on button "Continue" at bounding box center [566, 453] width 348 height 39
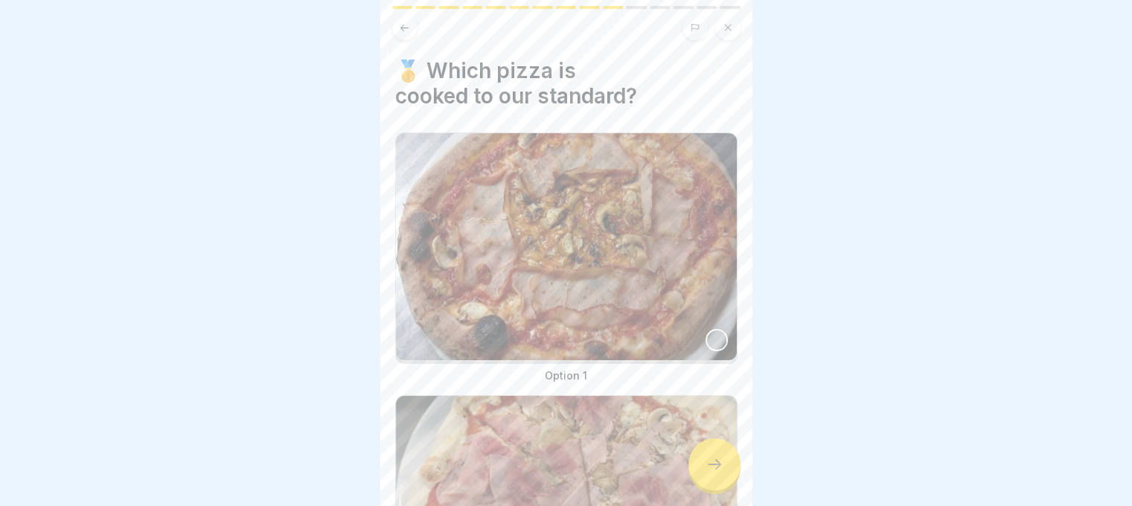
click at [707, 313] on img at bounding box center [566, 246] width 341 height 227
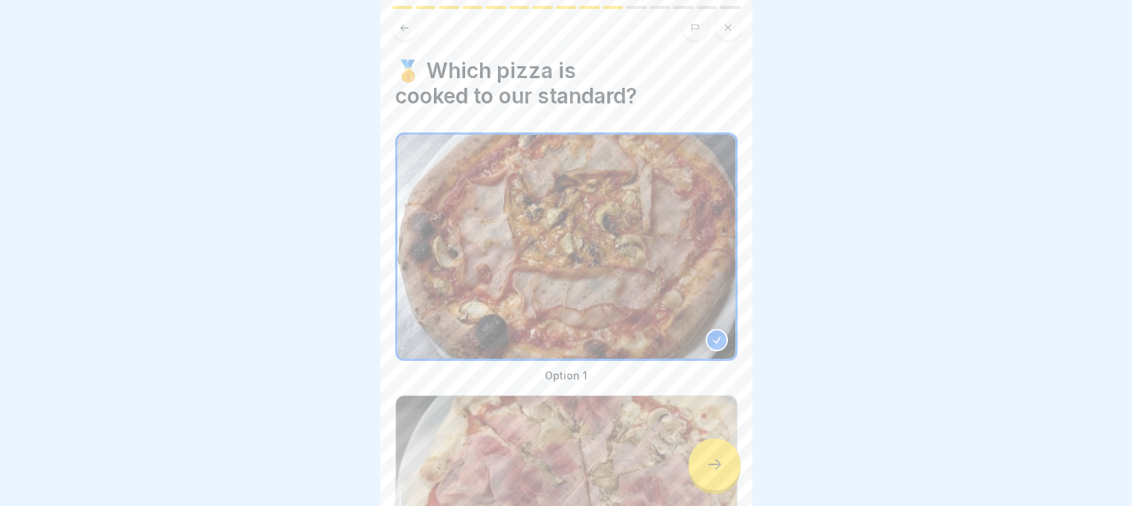
click at [712, 503] on img at bounding box center [566, 509] width 341 height 227
click at [712, 473] on icon at bounding box center [714, 464] width 18 height 18
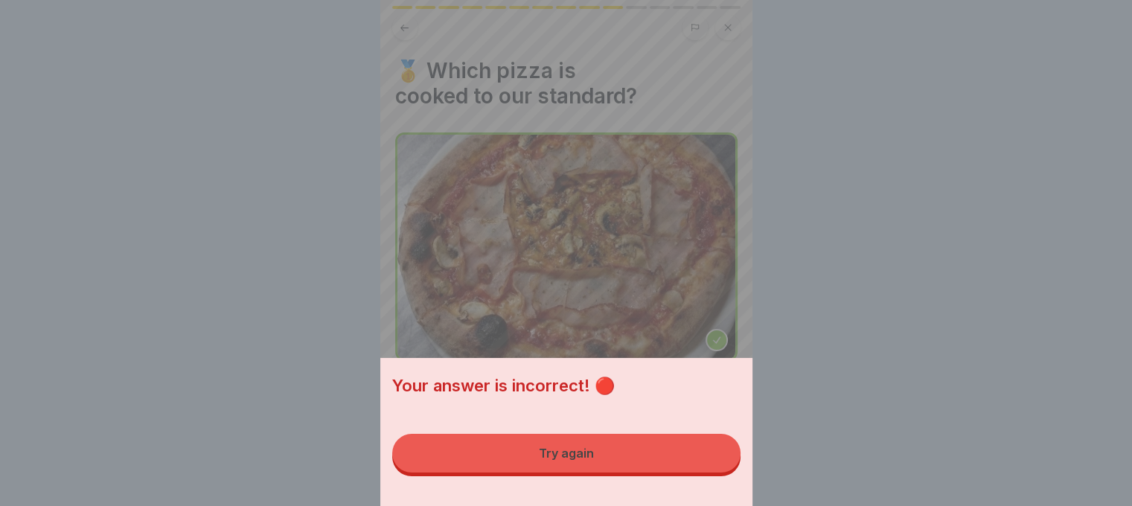
click at [712, 472] on button "Try again" at bounding box center [566, 453] width 348 height 39
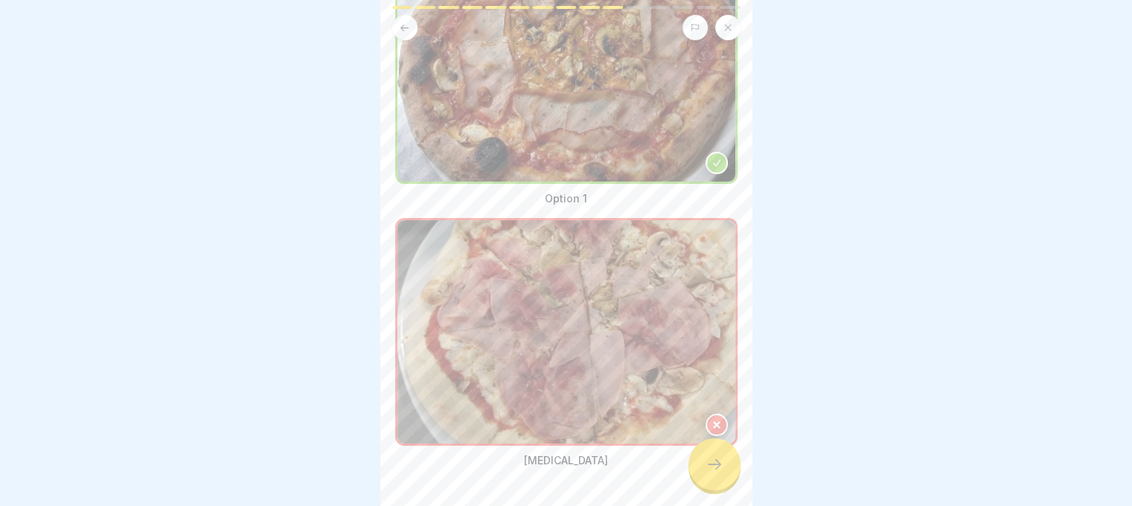
scroll to position [214, 0]
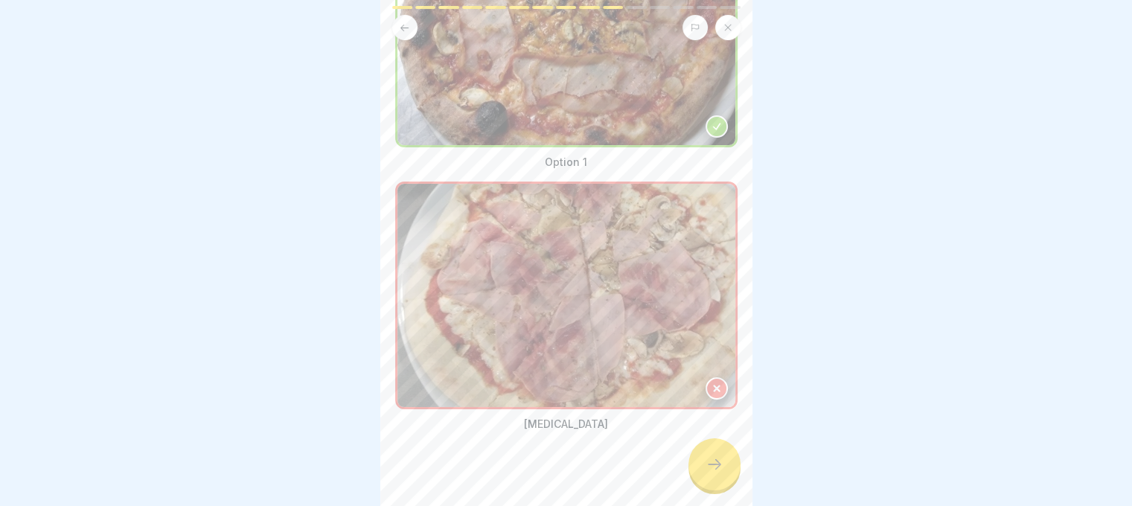
click at [705, 377] on div at bounding box center [716, 388] width 22 height 22
click at [690, 484] on div at bounding box center [714, 464] width 52 height 52
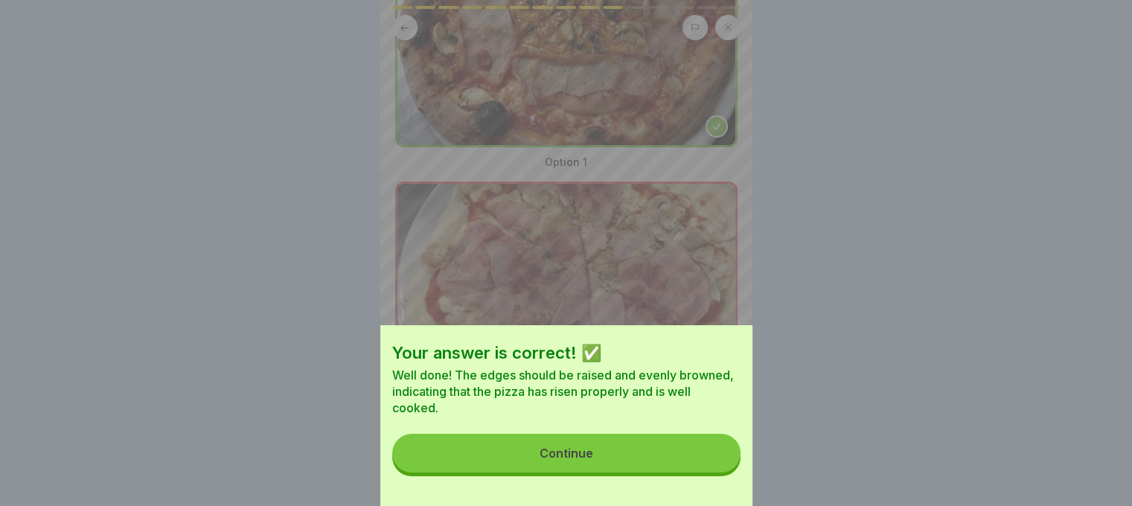
click at [713, 460] on button "Continue" at bounding box center [566, 453] width 348 height 39
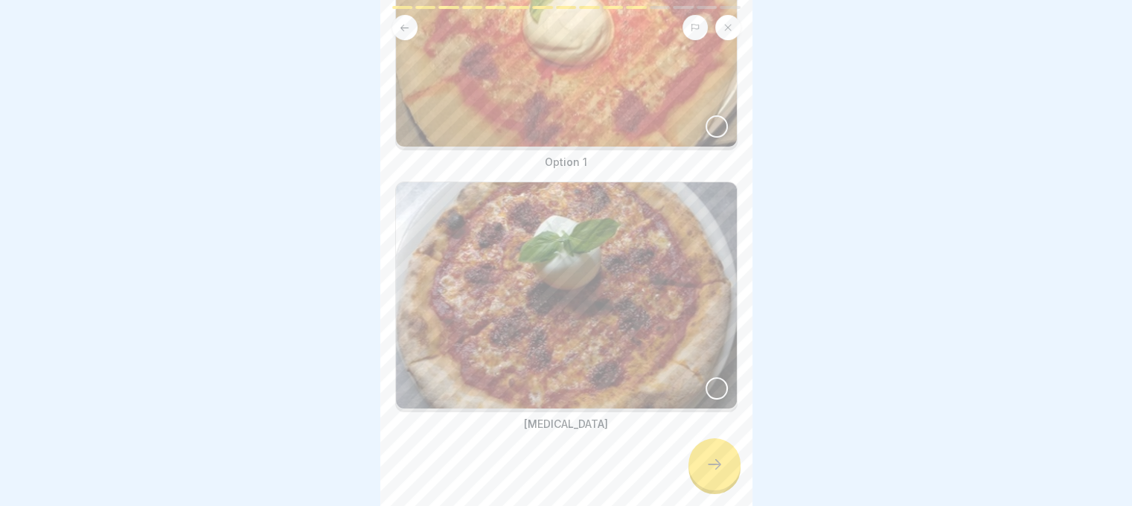
click at [705, 377] on div at bounding box center [716, 388] width 22 height 22
click at [722, 473] on icon at bounding box center [714, 464] width 18 height 18
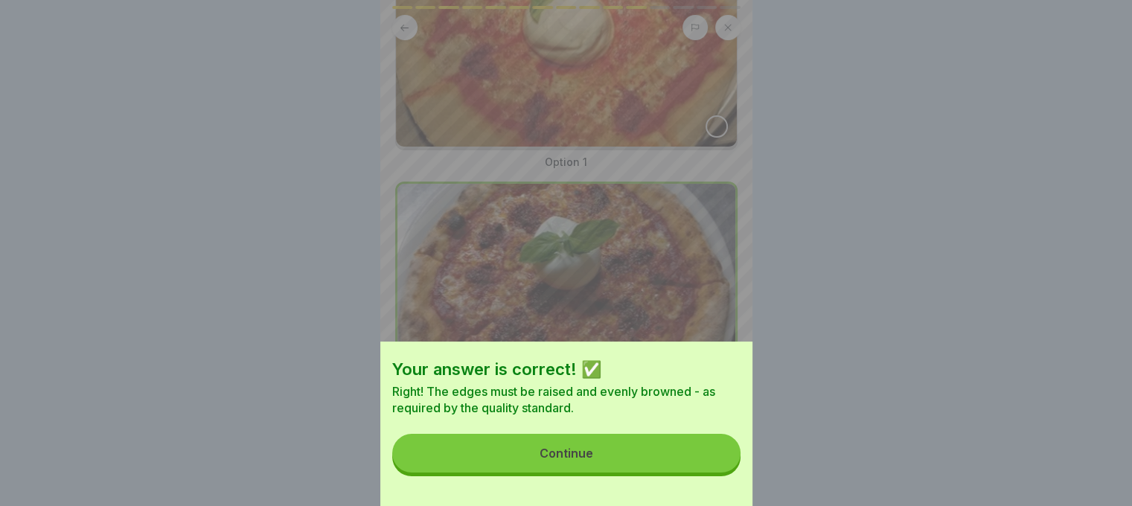
click at [711, 459] on button "Continue" at bounding box center [566, 453] width 348 height 39
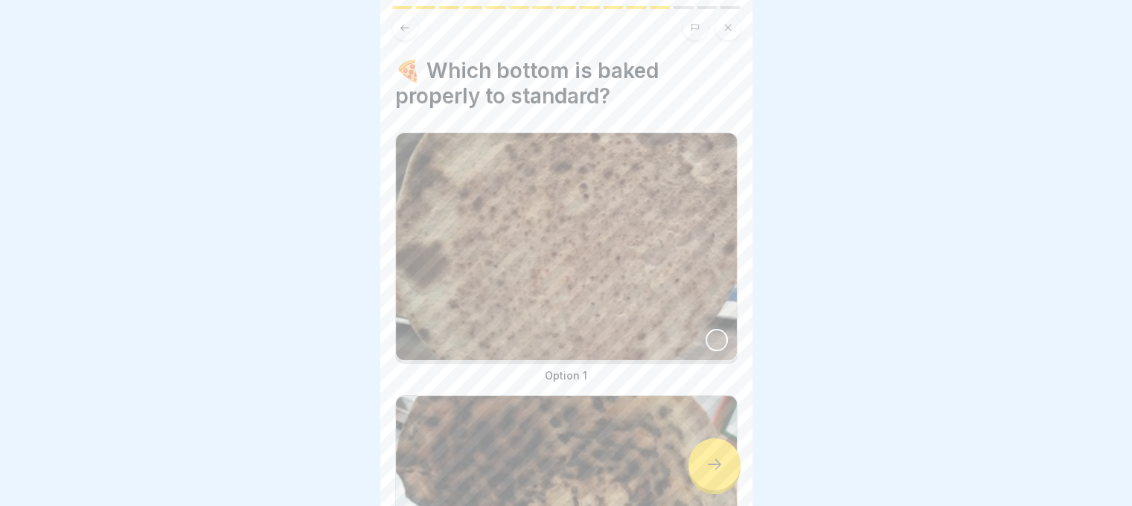
click at [705, 332] on div at bounding box center [716, 340] width 22 height 22
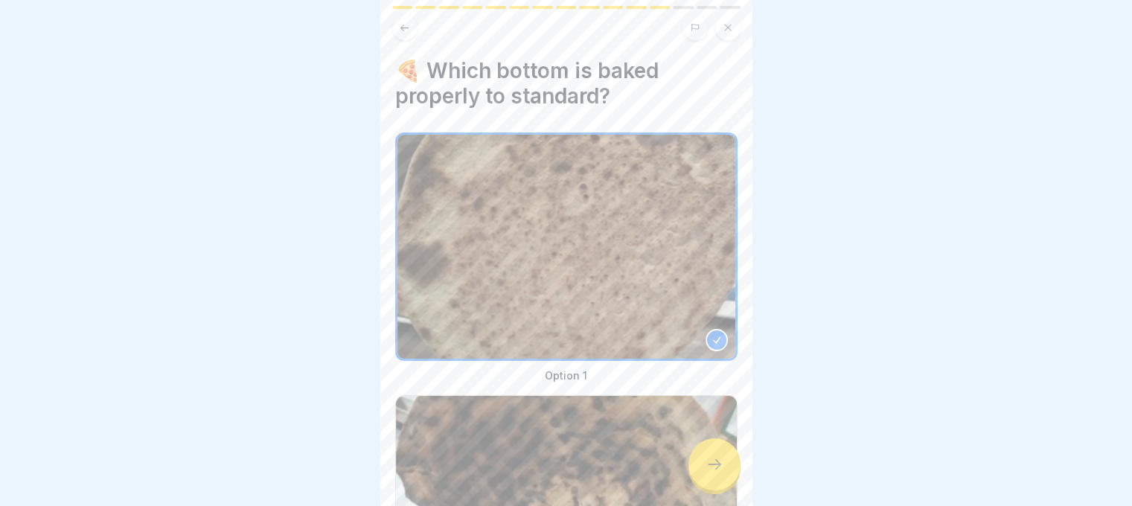
click at [714, 473] on icon at bounding box center [714, 464] width 18 height 18
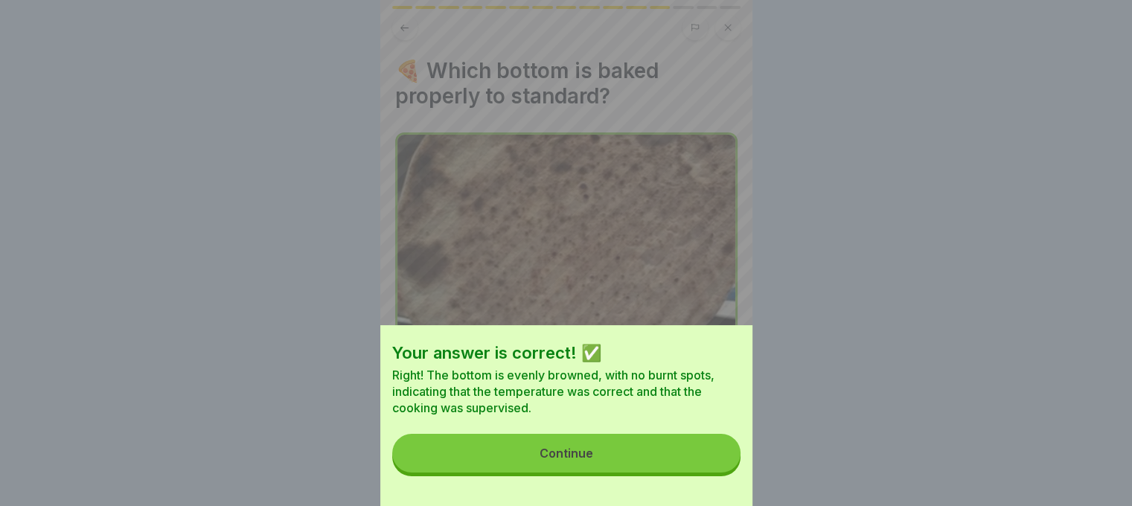
click at [713, 470] on button "Continue" at bounding box center [566, 453] width 348 height 39
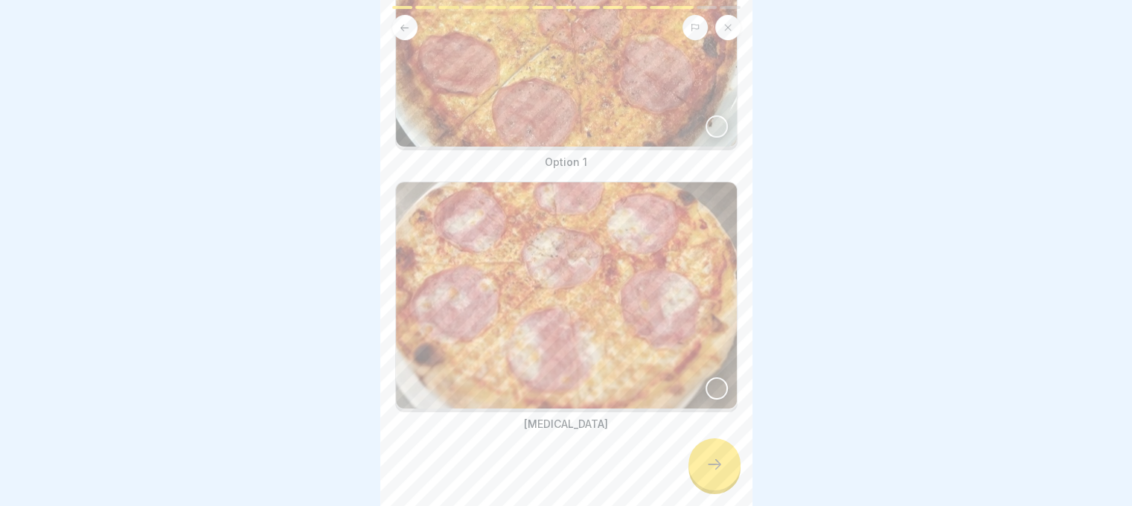
click at [705, 377] on div at bounding box center [716, 388] width 22 height 22
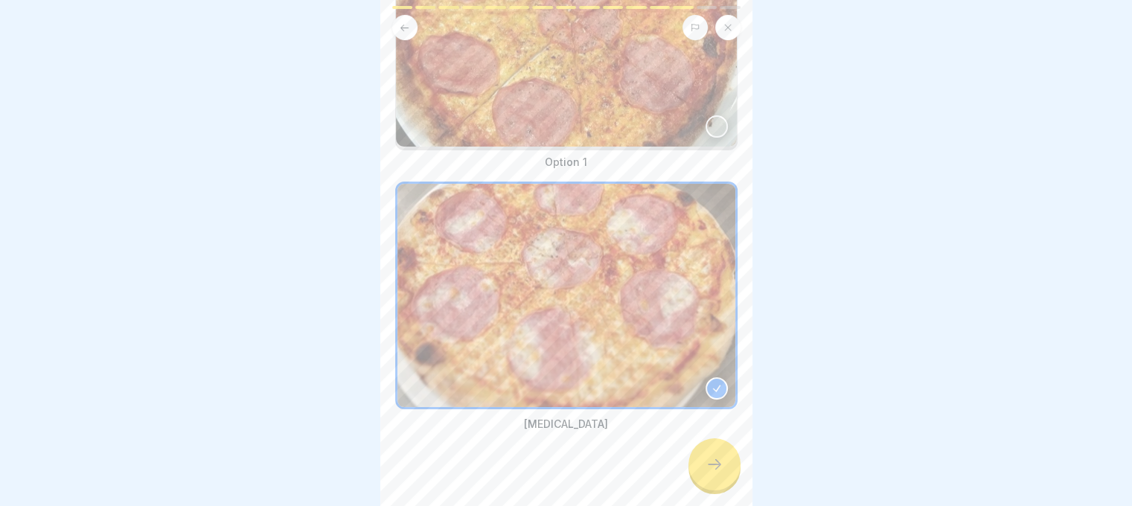
click at [702, 472] on div at bounding box center [714, 464] width 52 height 52
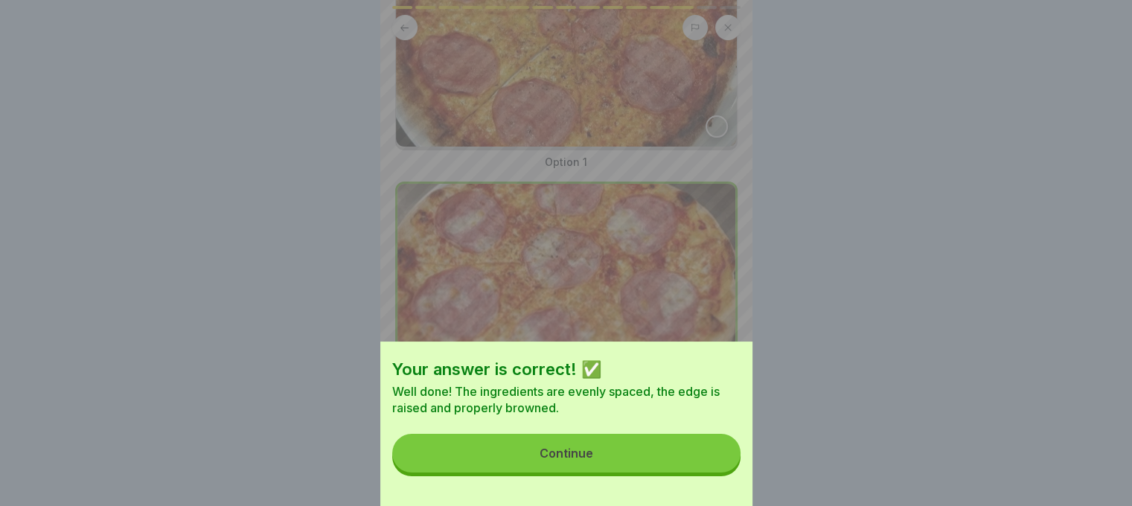
click at [674, 465] on button "Continue" at bounding box center [566, 453] width 348 height 39
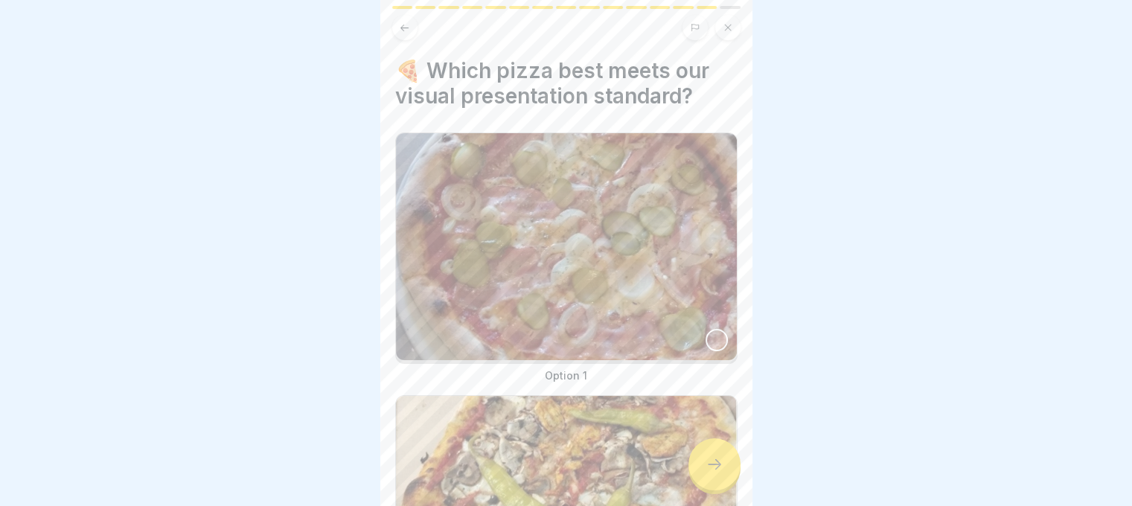
click at [705, 330] on div at bounding box center [716, 340] width 22 height 22
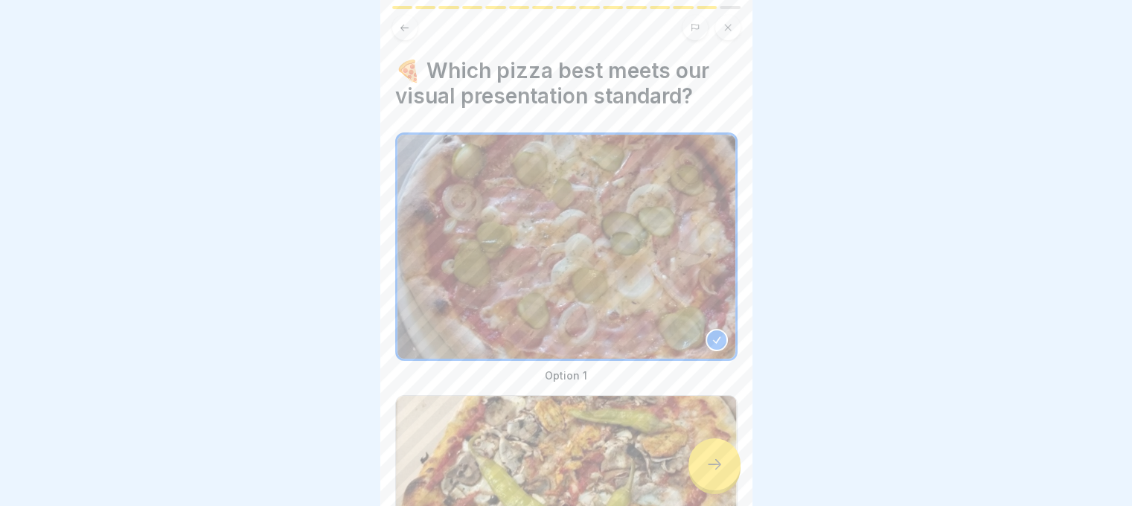
click at [708, 465] on div at bounding box center [714, 464] width 52 height 52
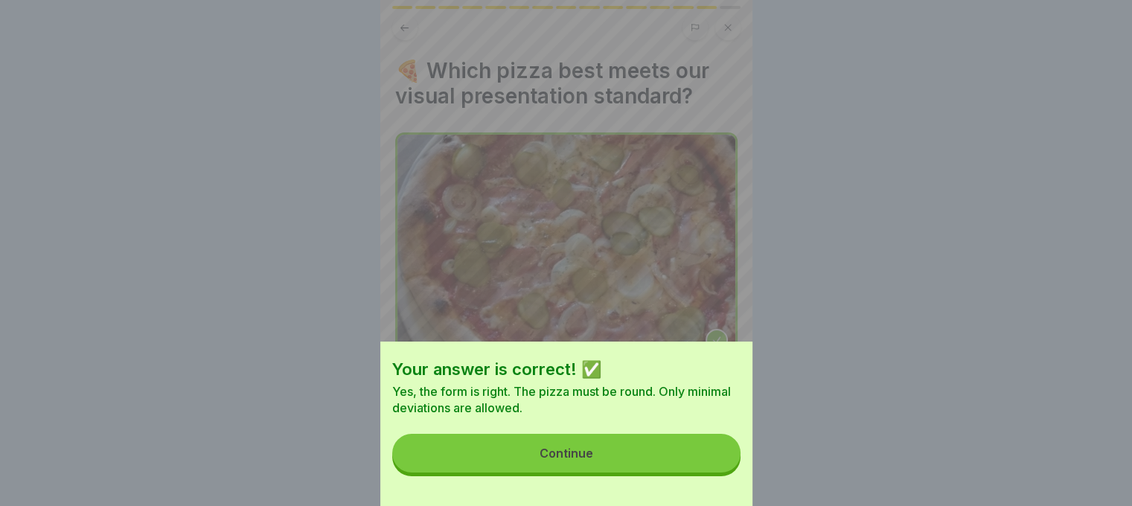
click at [697, 467] on button "Continue" at bounding box center [566, 453] width 348 height 39
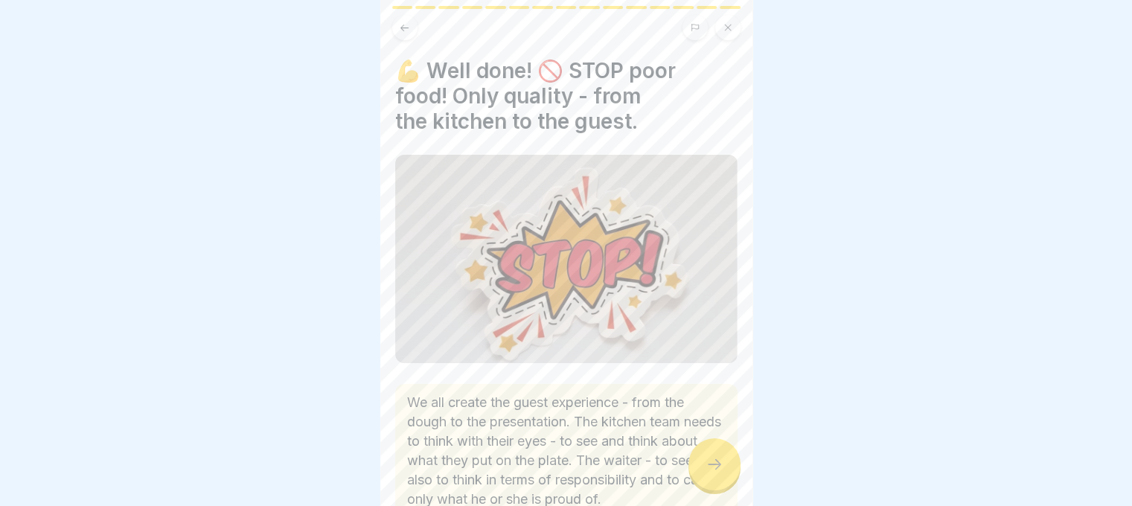
click at [697, 467] on div at bounding box center [714, 464] width 52 height 52
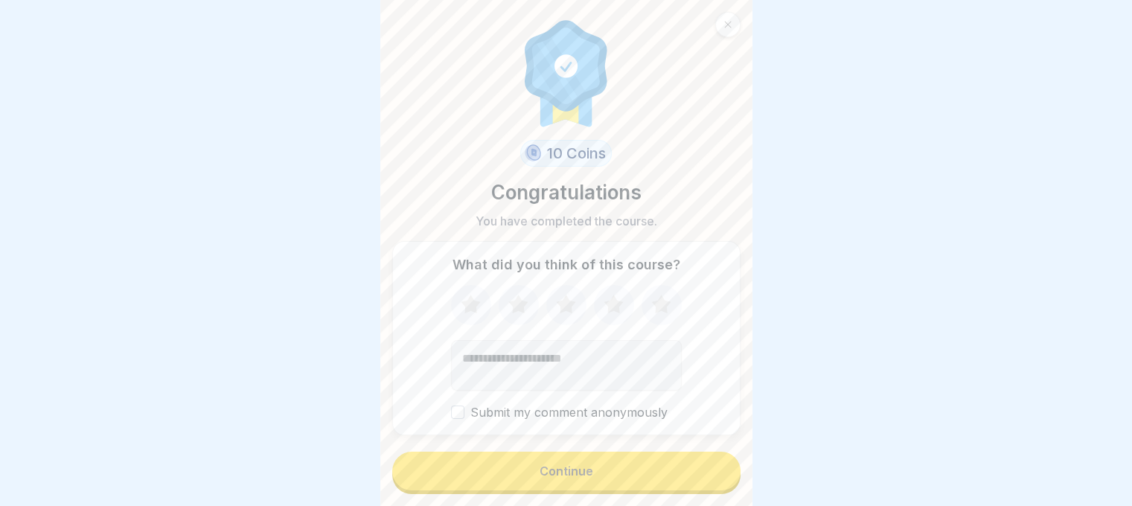
click at [666, 475] on button "Continue" at bounding box center [566, 471] width 348 height 39
